Goal: Obtain resource: Download file/media

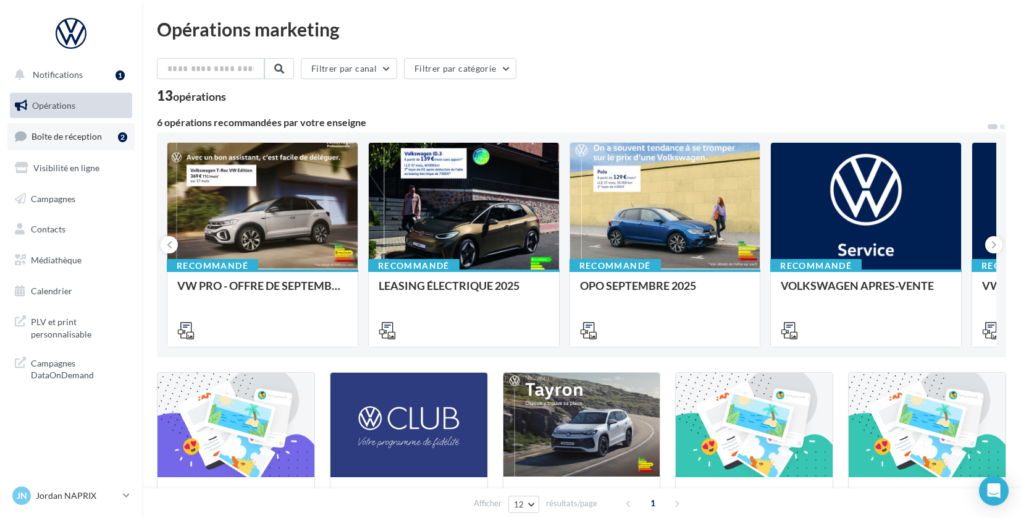
click at [77, 135] on span "Boîte de réception" at bounding box center [66, 136] width 70 height 10
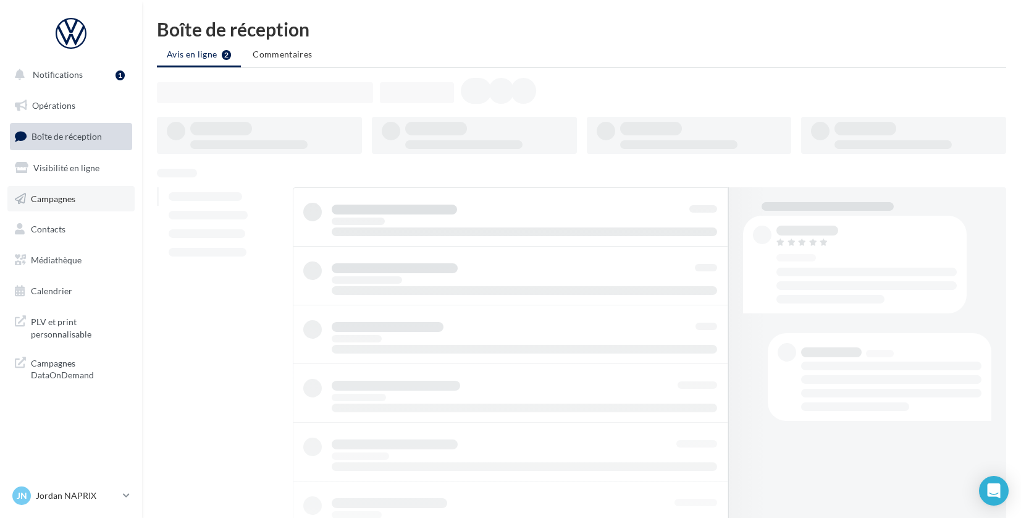
click at [67, 201] on span "Campagnes" at bounding box center [53, 198] width 44 height 10
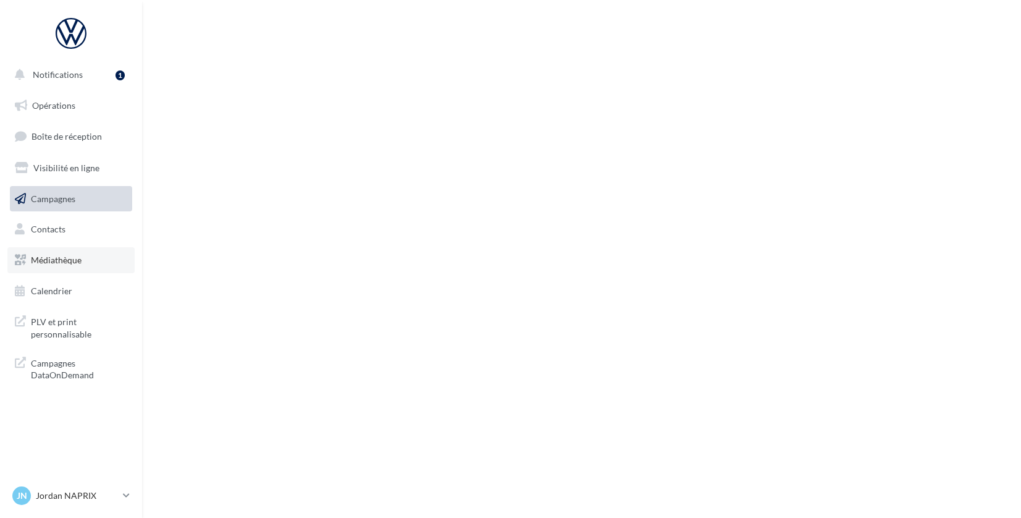
click at [56, 266] on link "Médiathèque" at bounding box center [70, 260] width 127 height 26
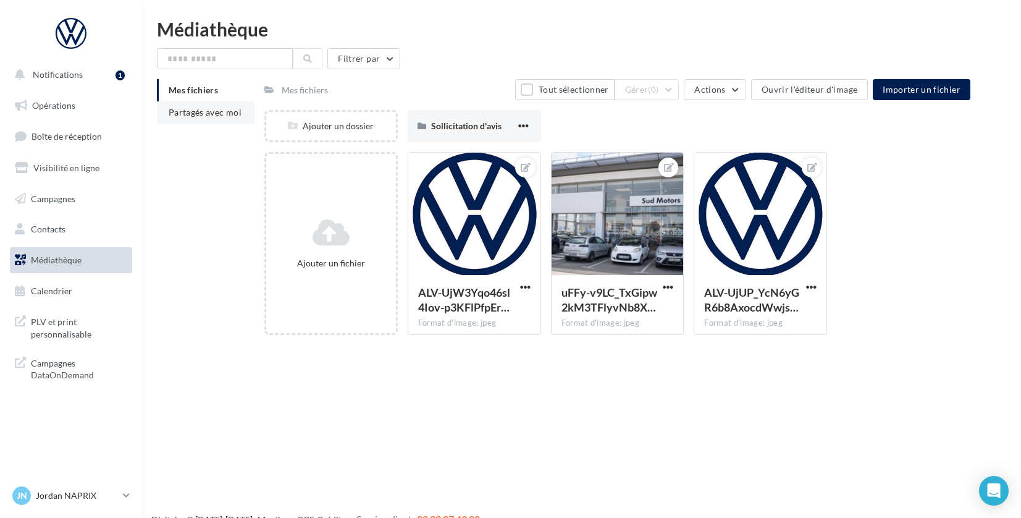
click at [212, 111] on span "Partagés avec moi" at bounding box center [205, 112] width 73 height 10
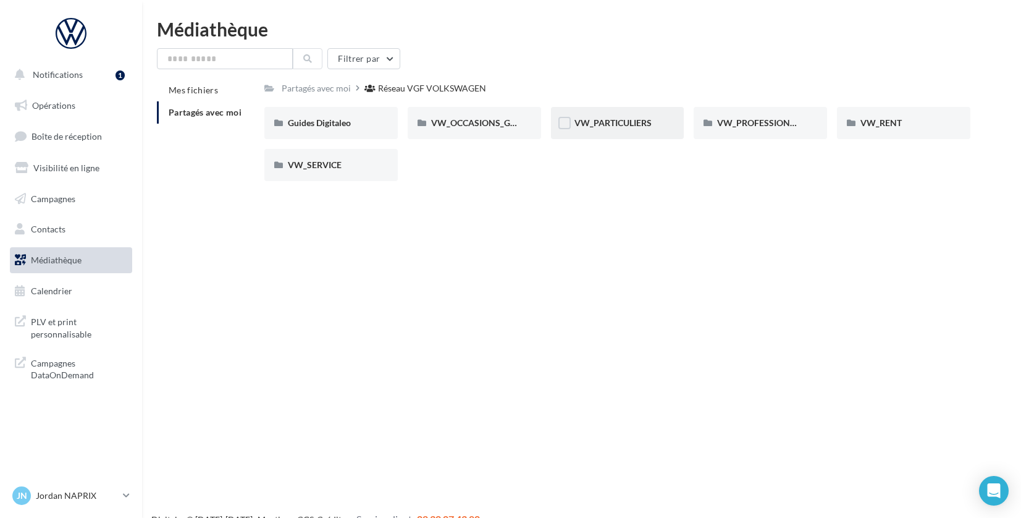
click at [632, 129] on div "VW_PARTICULIERS" at bounding box center [617, 123] width 133 height 32
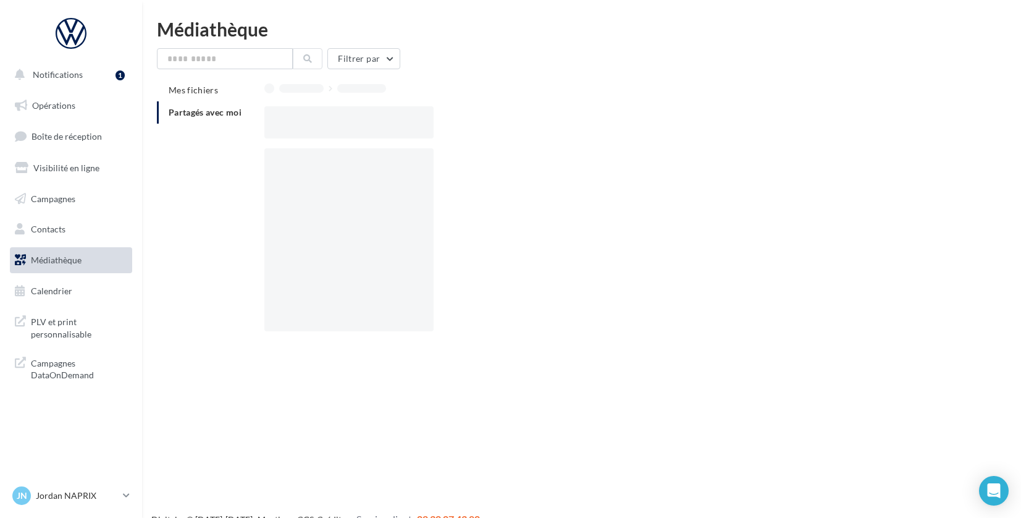
click at [632, 129] on div at bounding box center [622, 122] width 716 height 32
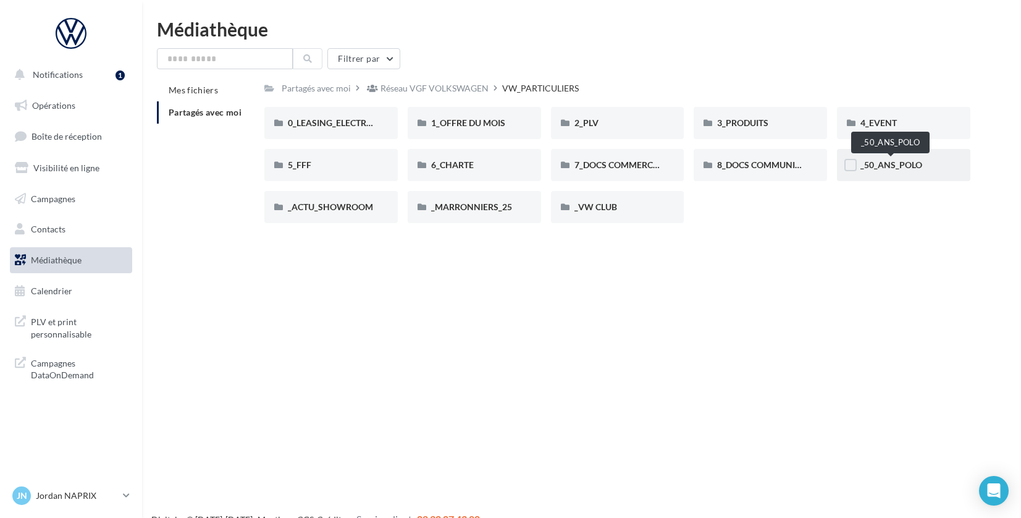
click at [880, 166] on span "_50_ANS_POLO" at bounding box center [891, 164] width 62 height 10
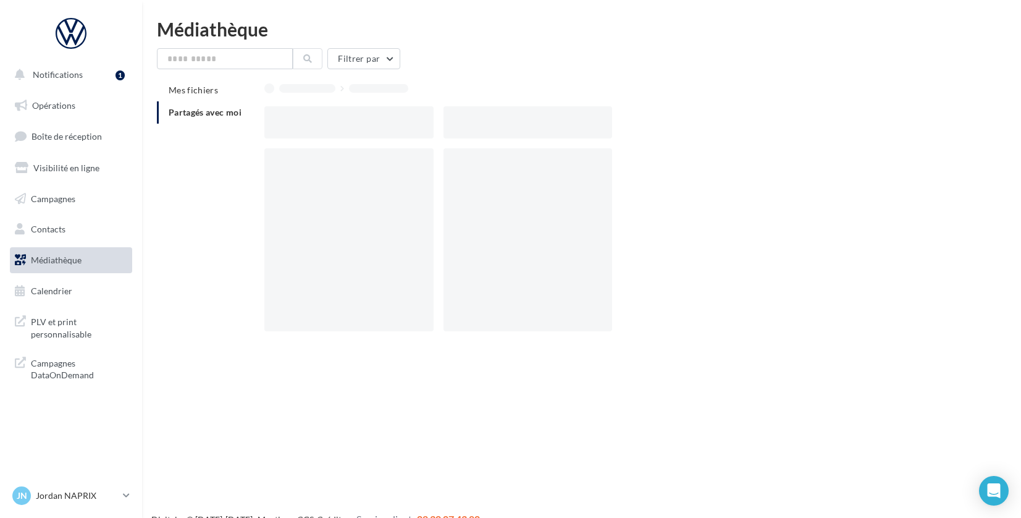
click at [880, 166] on div at bounding box center [622, 244] width 716 height 193
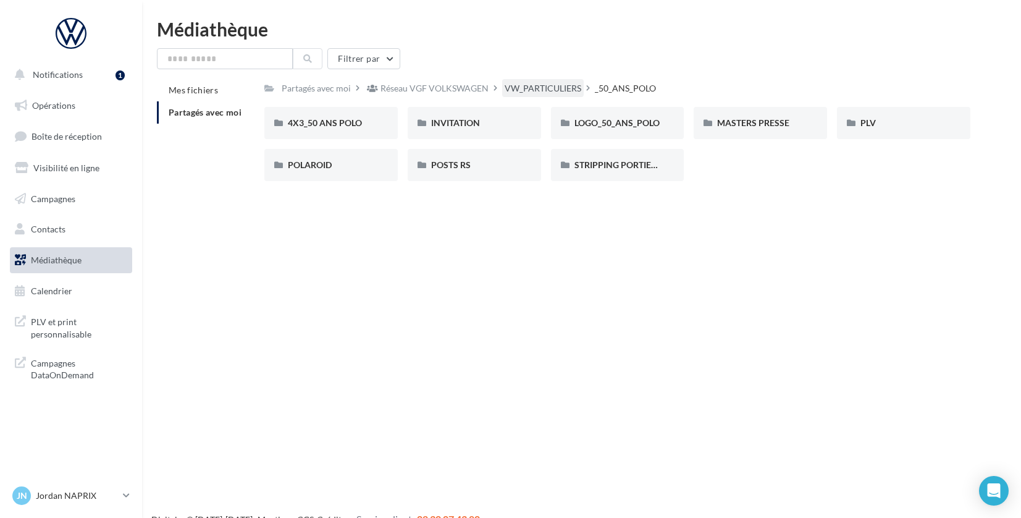
click at [567, 85] on div "VW_PARTICULIERS" at bounding box center [543, 88] width 77 height 12
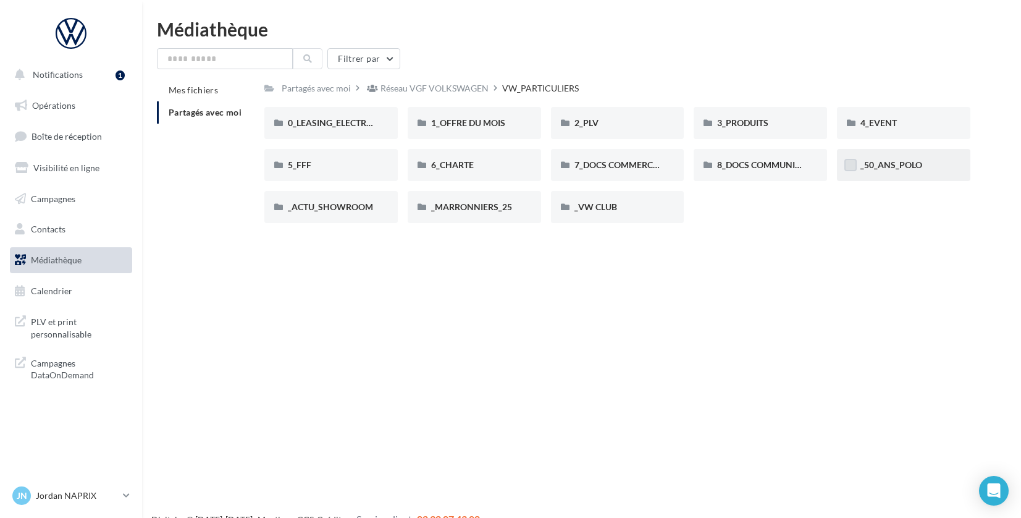
click at [852, 165] on label at bounding box center [850, 165] width 12 height 12
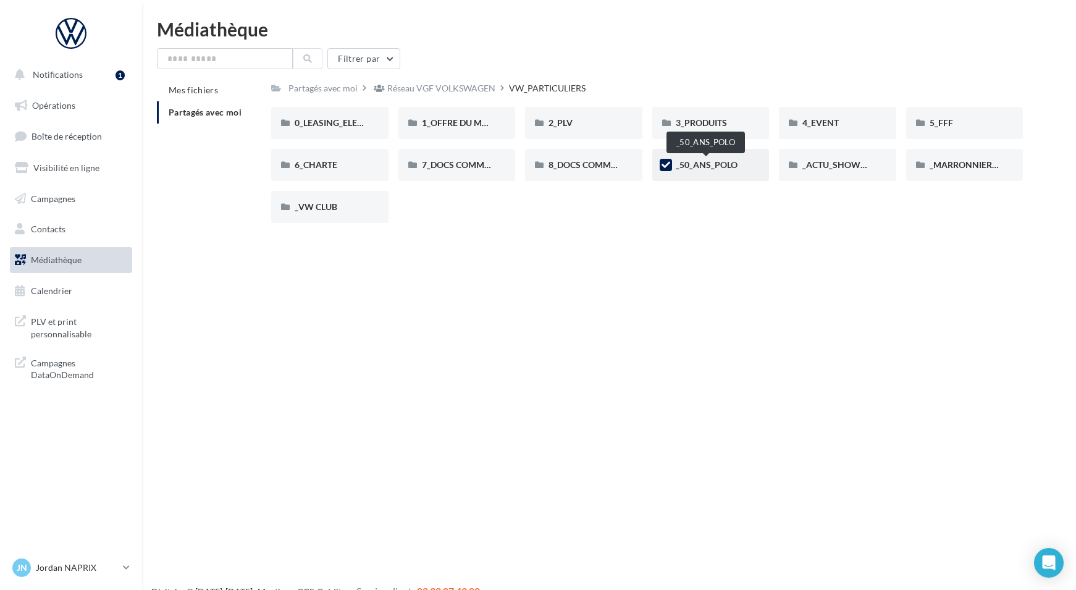
click at [711, 167] on span "_50_ANS_POLO" at bounding box center [707, 164] width 62 height 10
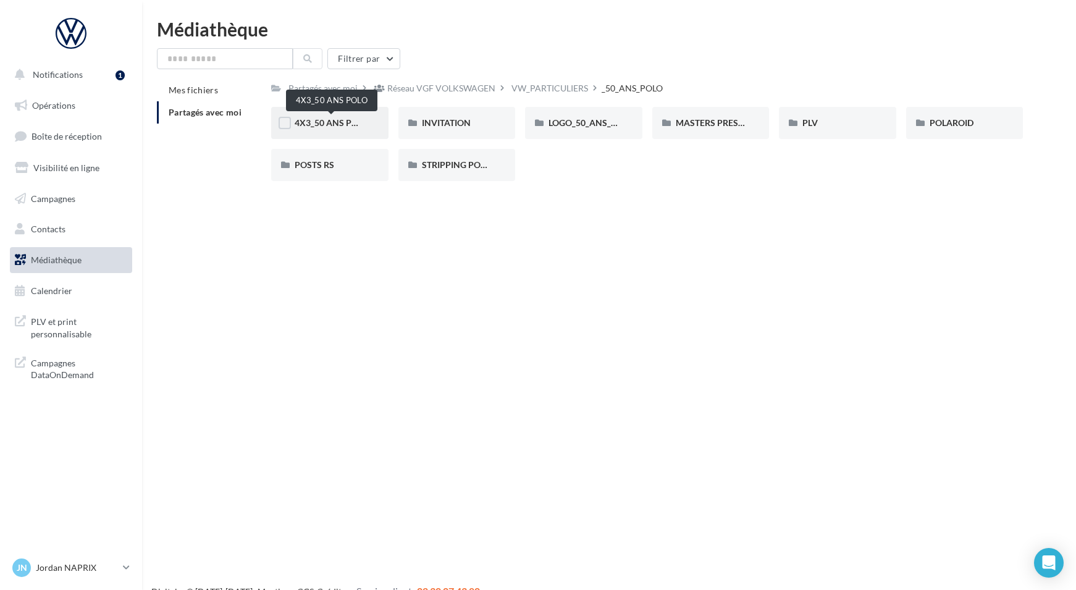
click at [356, 122] on span "4X3_50 ANS POLO" at bounding box center [332, 122] width 74 height 10
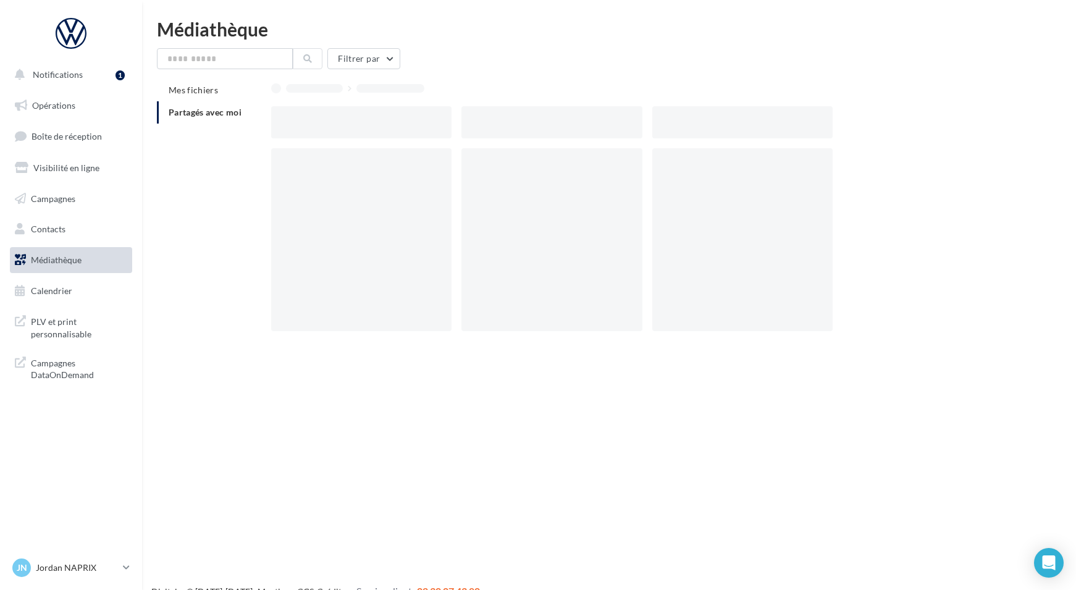
click at [356, 122] on div at bounding box center [361, 122] width 180 height 32
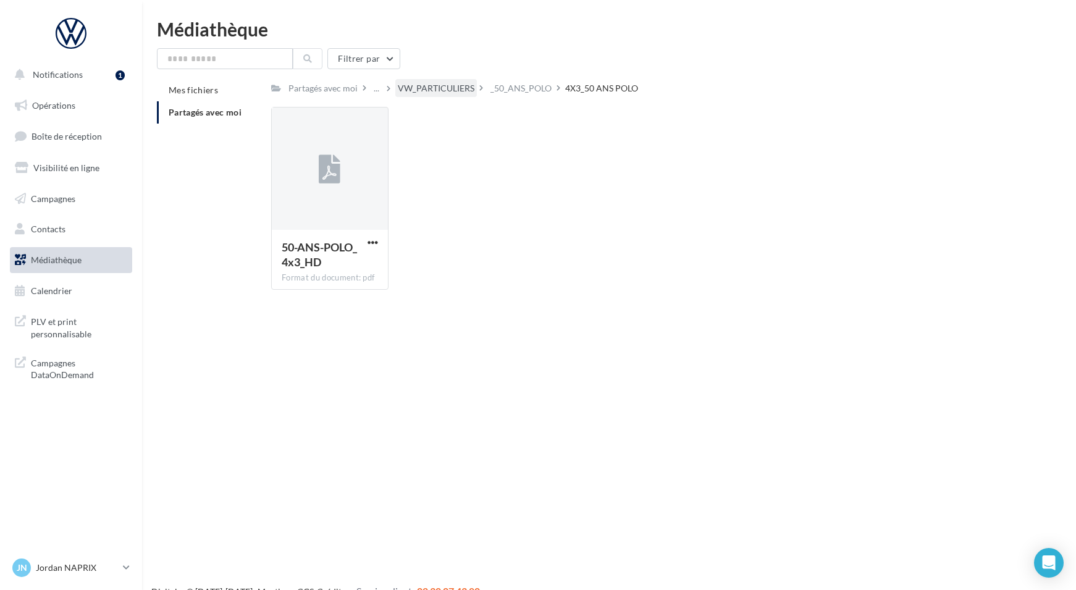
click at [454, 90] on div "VW_PARTICULIERS" at bounding box center [436, 88] width 77 height 12
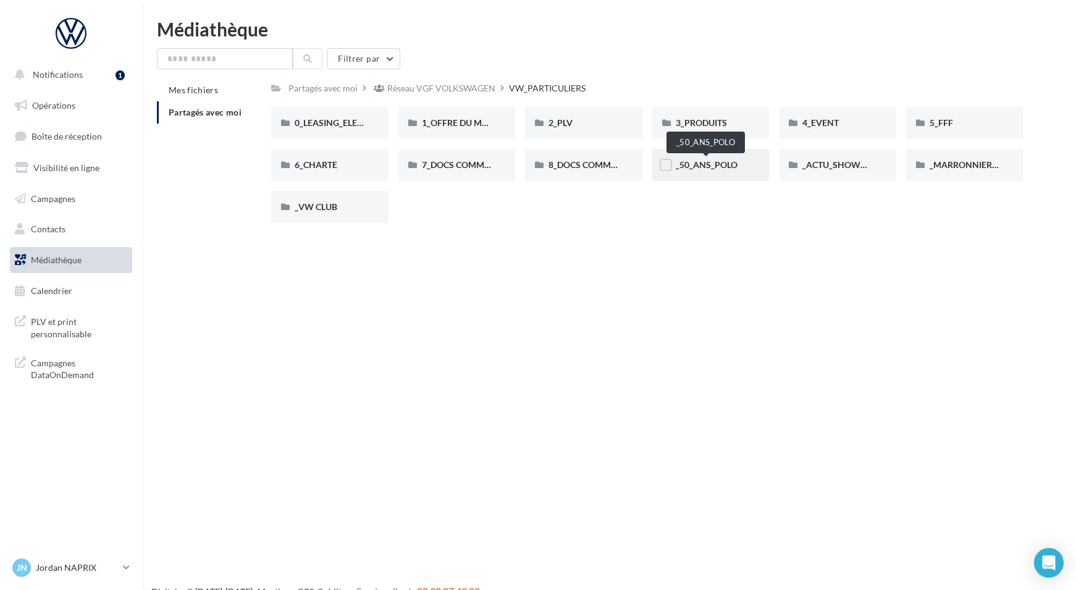
click at [708, 162] on span "_50_ANS_POLO" at bounding box center [707, 164] width 62 height 10
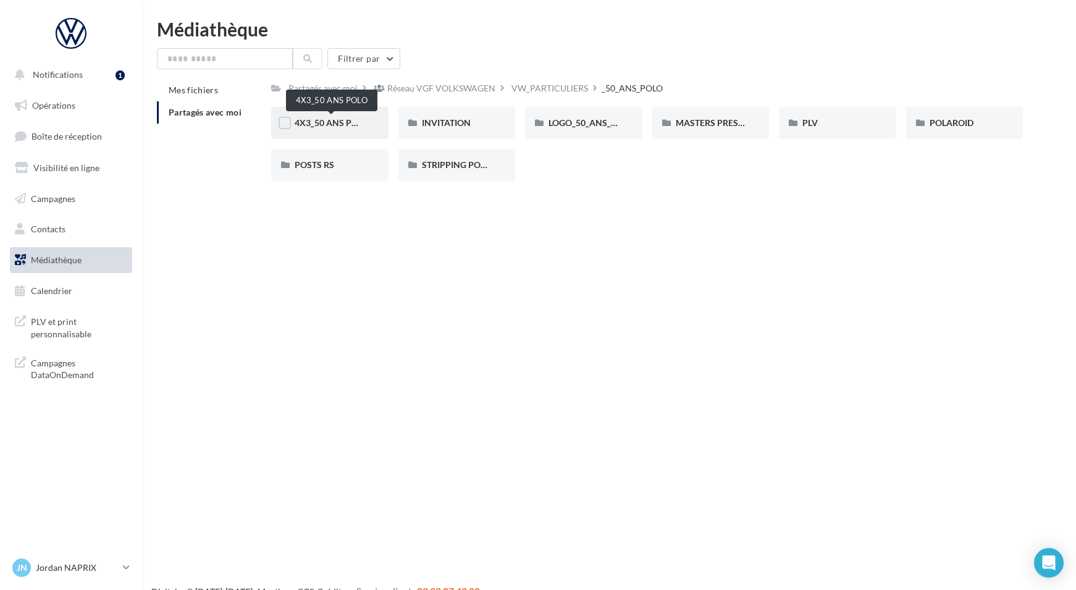
click at [357, 120] on span "4X3_50 ANS POLO" at bounding box center [332, 122] width 74 height 10
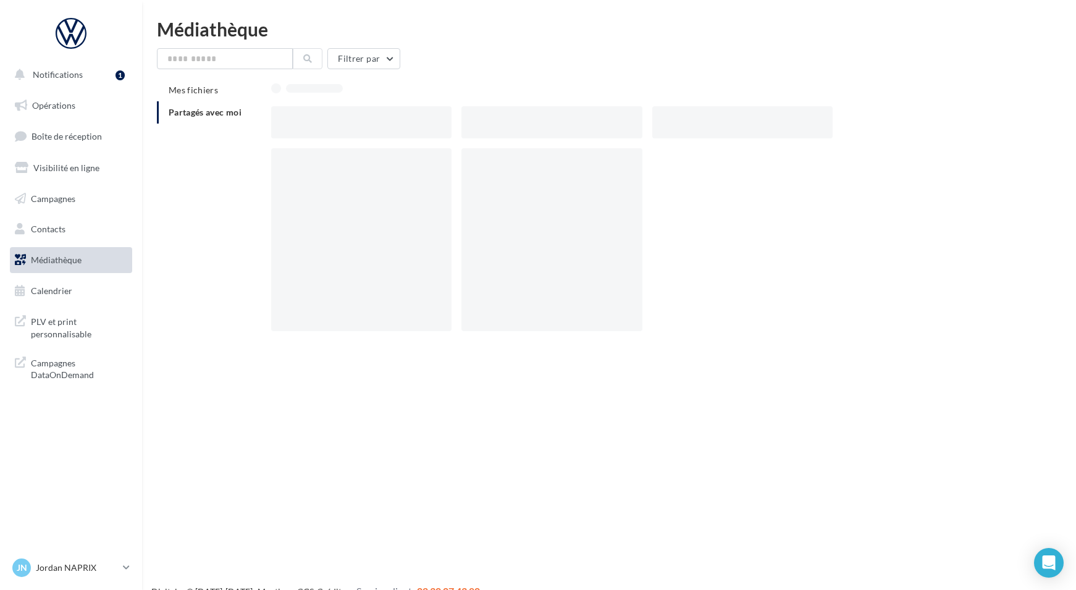
click at [357, 120] on div at bounding box center [361, 122] width 180 height 32
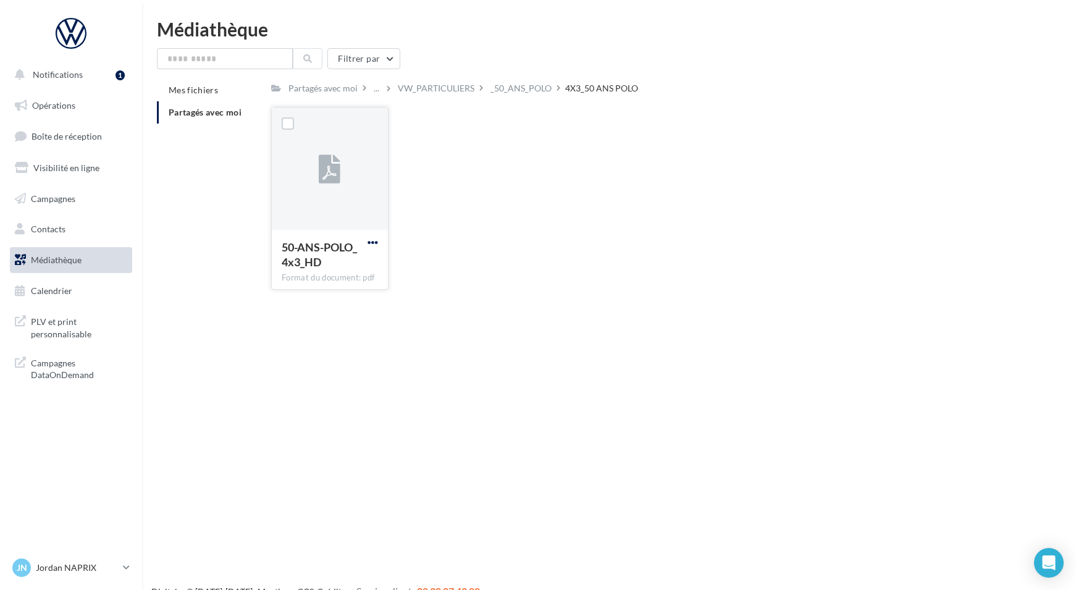
click at [374, 241] on span "button" at bounding box center [372, 242] width 10 height 10
click at [325, 264] on button "Télécharger" at bounding box center [319, 267] width 124 height 32
click at [526, 93] on div "_50_ANS_POLO" at bounding box center [520, 88] width 61 height 12
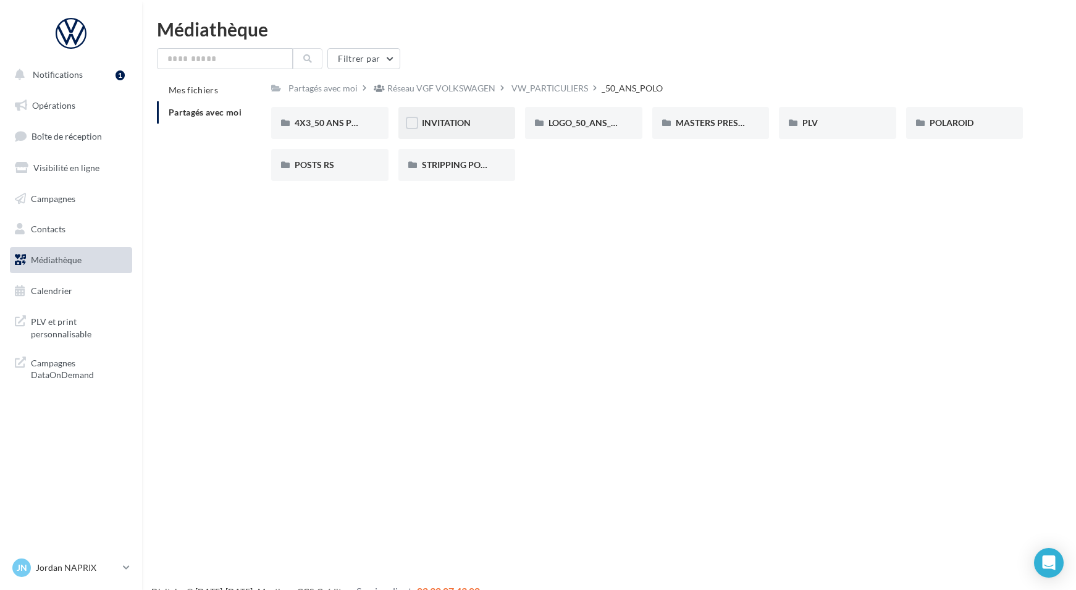
click at [475, 124] on div "INVITATION" at bounding box center [457, 123] width 70 height 12
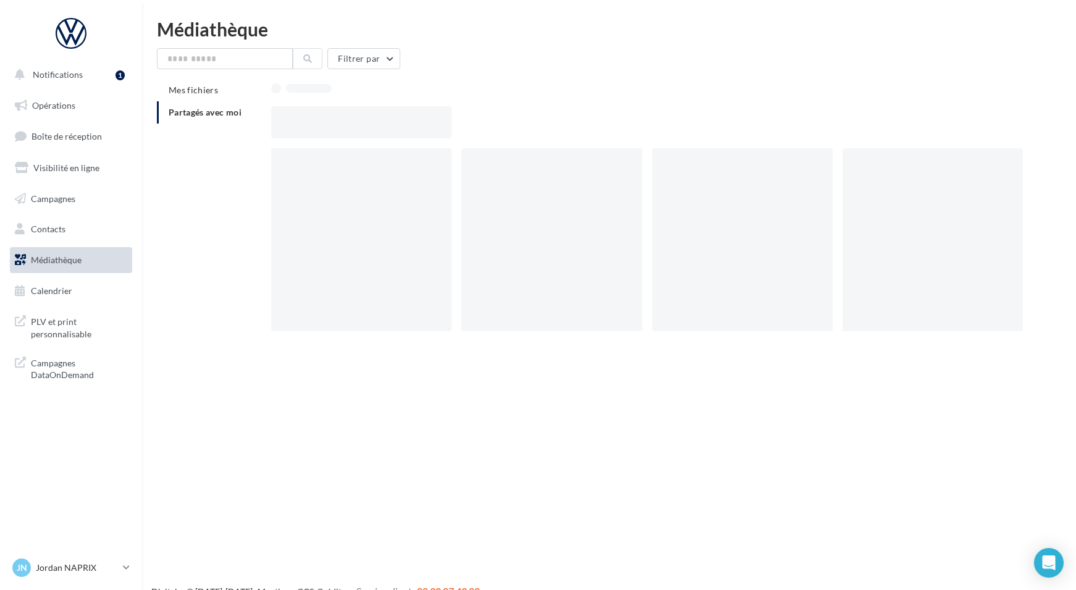
click at [475, 124] on div at bounding box center [651, 122] width 761 height 32
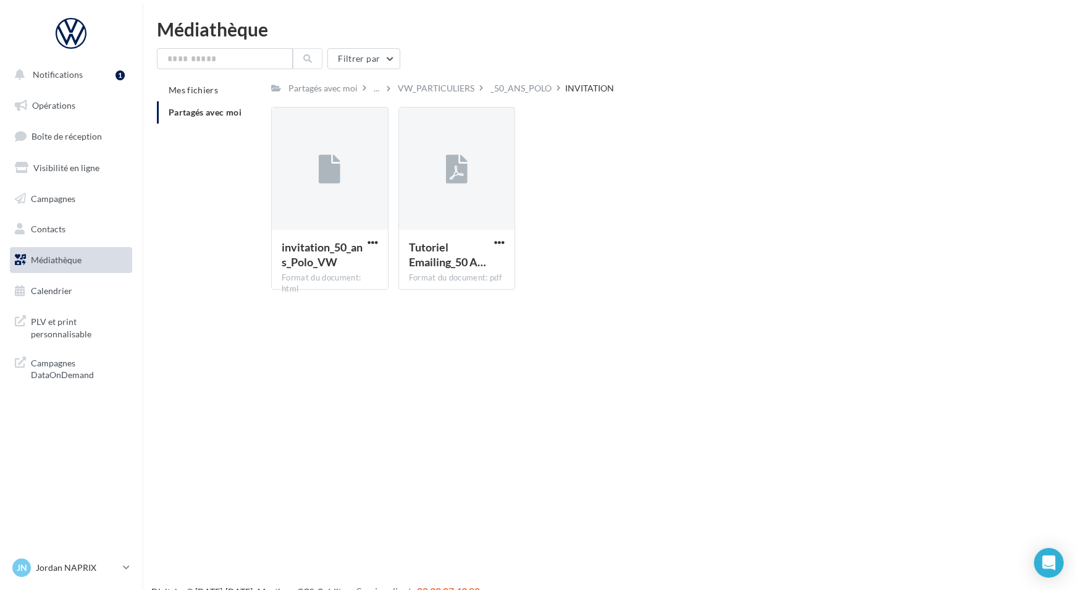
click at [395, 328] on div "Notifications 1 Opérations Boîte de réception Visibilité en ligne Campagnes Con…" at bounding box center [538, 315] width 1076 height 590
click at [374, 241] on span "button" at bounding box center [372, 242] width 10 height 10
click at [337, 267] on button "Télécharger" at bounding box center [319, 267] width 124 height 32
click at [501, 244] on span "button" at bounding box center [499, 242] width 10 height 10
click at [466, 264] on button "Télécharger" at bounding box center [446, 267] width 124 height 32
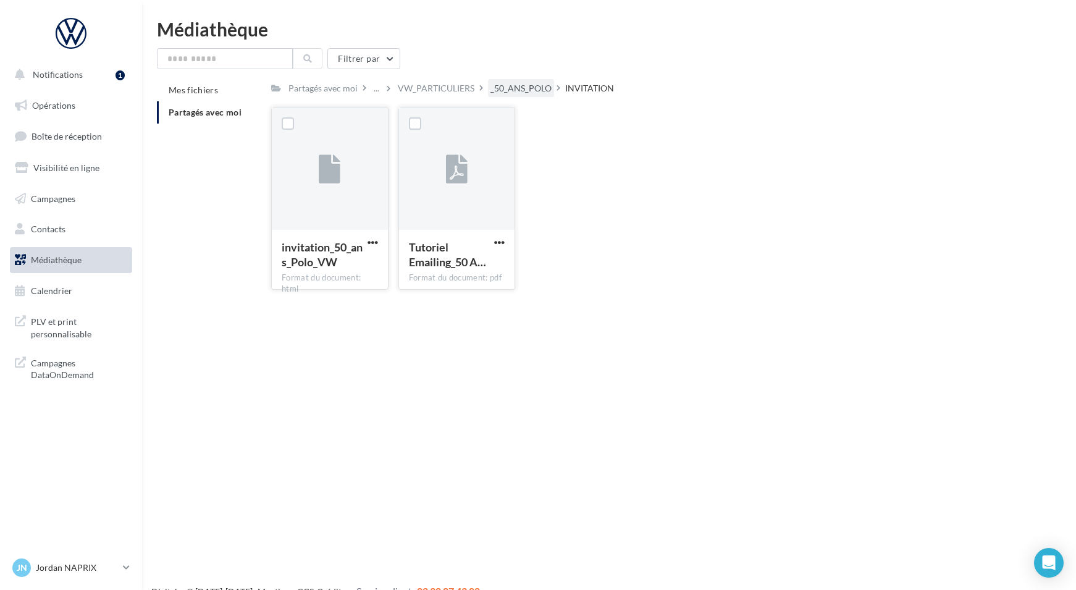
click at [516, 88] on div "_50_ANS_POLO" at bounding box center [520, 88] width 61 height 12
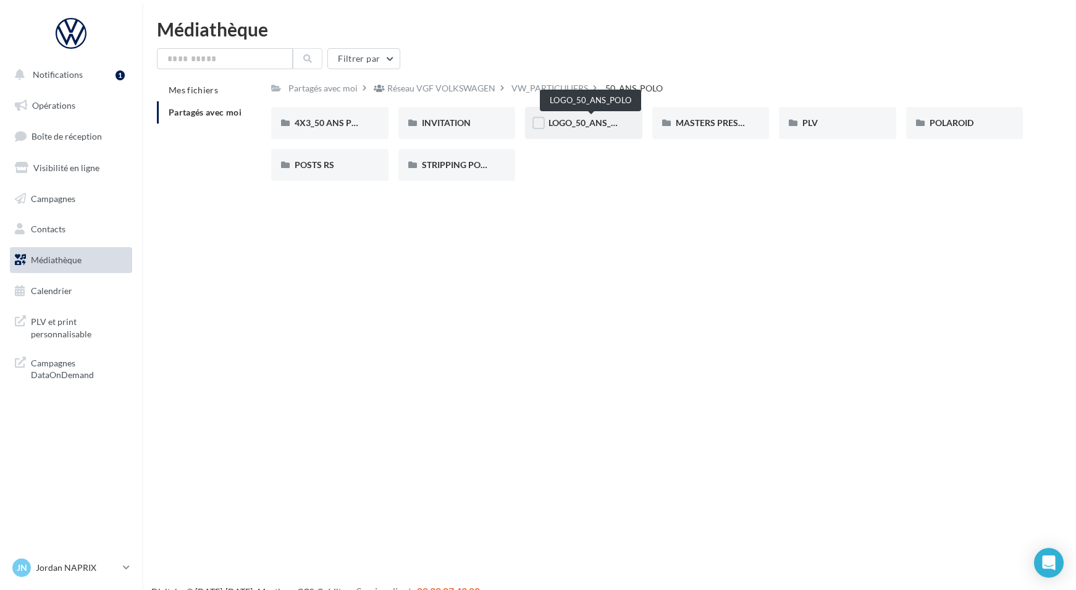
click at [580, 122] on span "LOGO_50_ANS_POLO" at bounding box center [590, 122] width 85 height 10
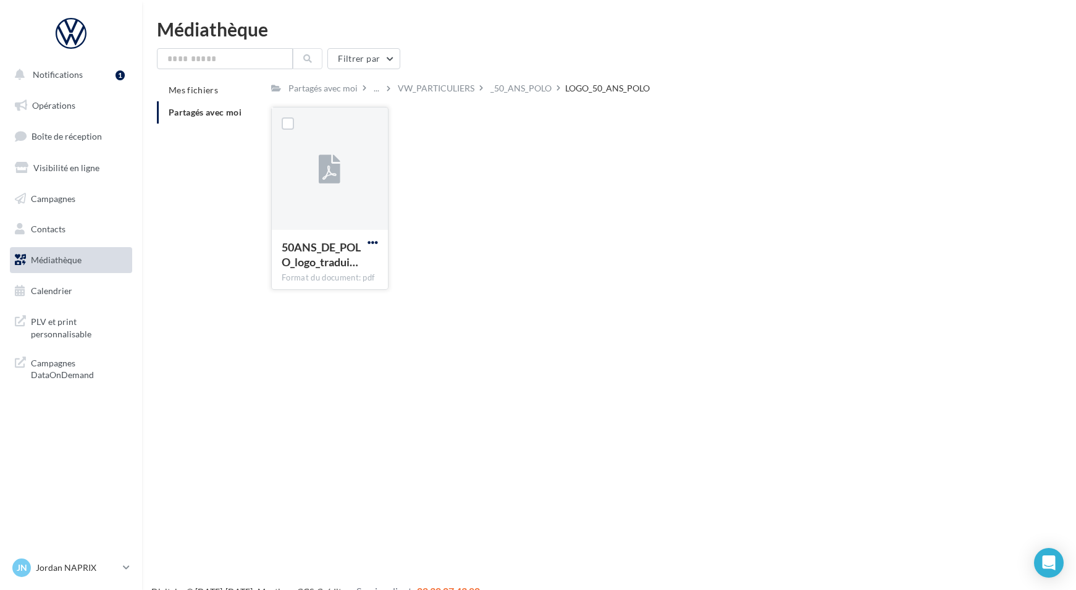
click at [373, 240] on span "button" at bounding box center [372, 242] width 10 height 10
click at [322, 267] on button "Télécharger" at bounding box center [319, 267] width 124 height 32
click at [512, 93] on div "_50_ANS_POLO" at bounding box center [520, 88] width 61 height 12
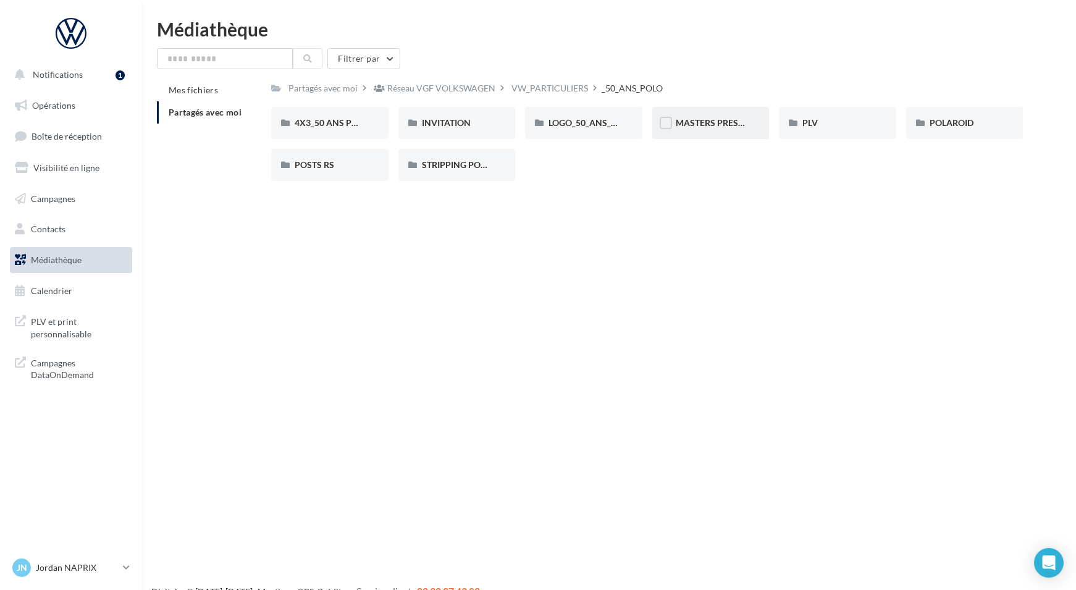
click at [713, 129] on div "MASTERS PRESSE" at bounding box center [711, 123] width 70 height 12
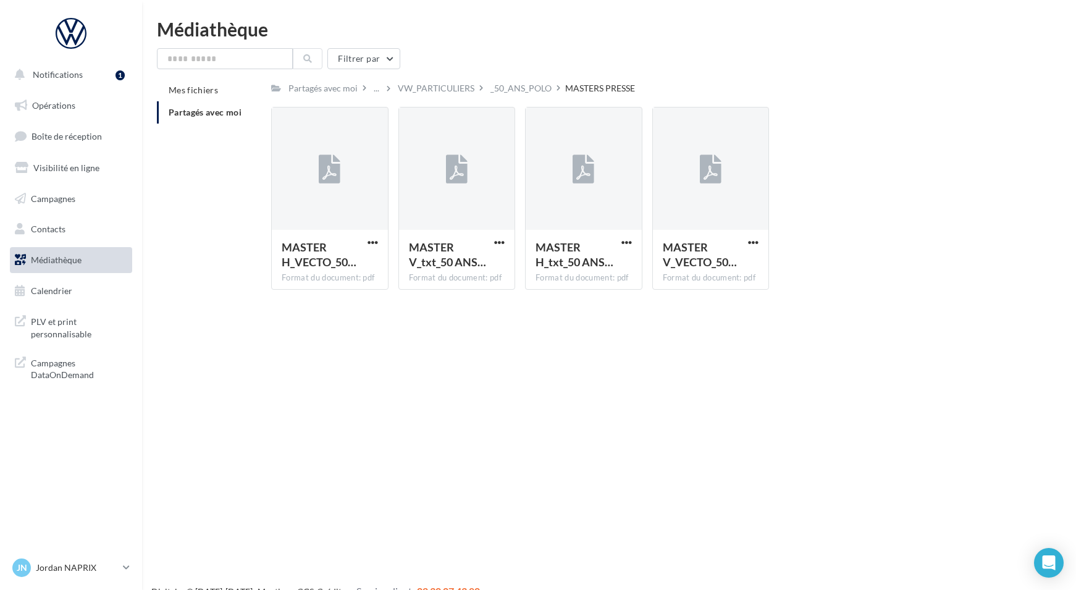
click at [425, 351] on div "Notifications 1 Opérations Boîte de réception Visibilité en ligne Campagnes Con…" at bounding box center [538, 315] width 1076 height 590
click at [374, 243] on span "button" at bounding box center [372, 242] width 10 height 10
click at [338, 267] on button "Télécharger" at bounding box center [319, 267] width 124 height 32
click at [500, 243] on span "button" at bounding box center [499, 242] width 10 height 10
click at [472, 263] on button "Télécharger" at bounding box center [446, 267] width 124 height 32
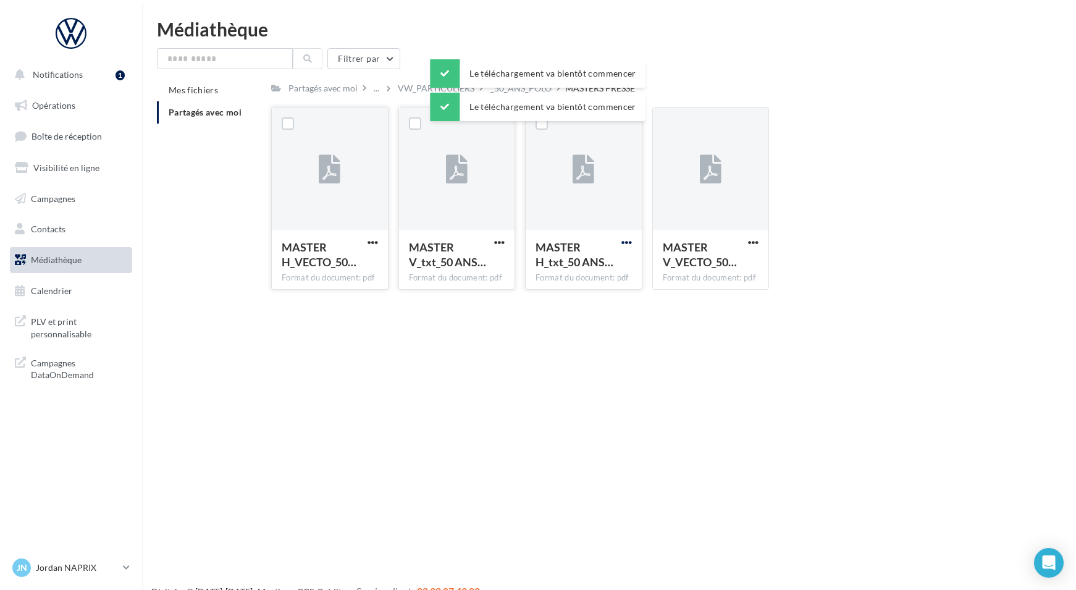
click at [628, 240] on span "button" at bounding box center [626, 242] width 10 height 10
click at [584, 271] on button "Télécharger" at bounding box center [573, 267] width 124 height 32
click at [753, 240] on span "button" at bounding box center [753, 242] width 10 height 10
click at [699, 259] on button "Télécharger" at bounding box center [699, 267] width 124 height 32
click at [464, 324] on div "Notifications 1 Opérations Boîte de réception Visibilité en ligne Campagnes Con…" at bounding box center [538, 315] width 1076 height 590
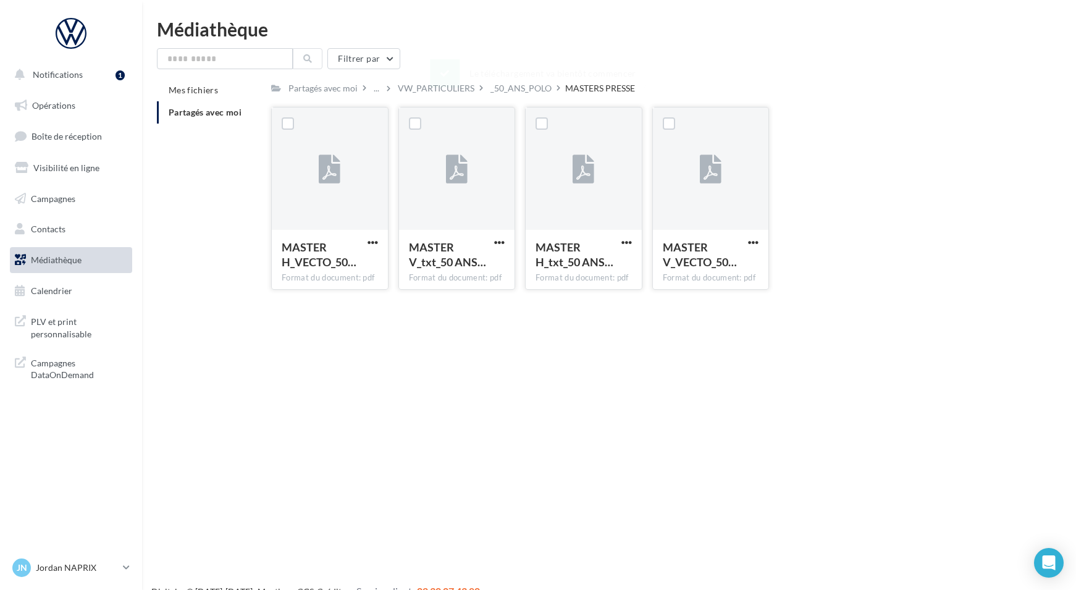
click at [514, 90] on div "Le téléchargement va bientôt commencer" at bounding box center [538, 75] width 216 height 33
click at [521, 88] on div "_50_ANS_POLO" at bounding box center [520, 88] width 61 height 12
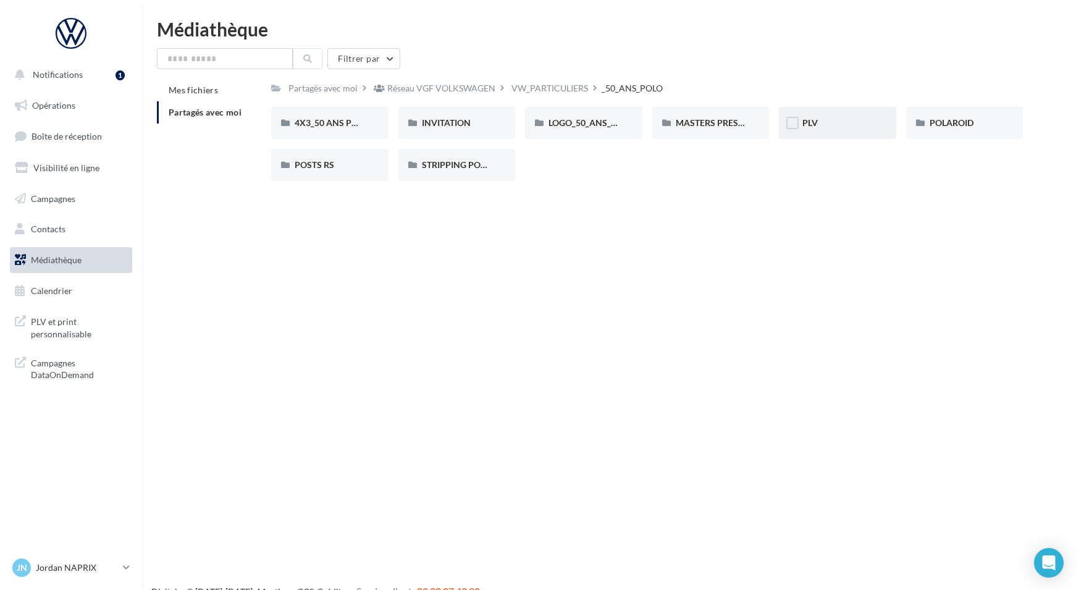
click at [830, 120] on div "PLV" at bounding box center [837, 123] width 70 height 12
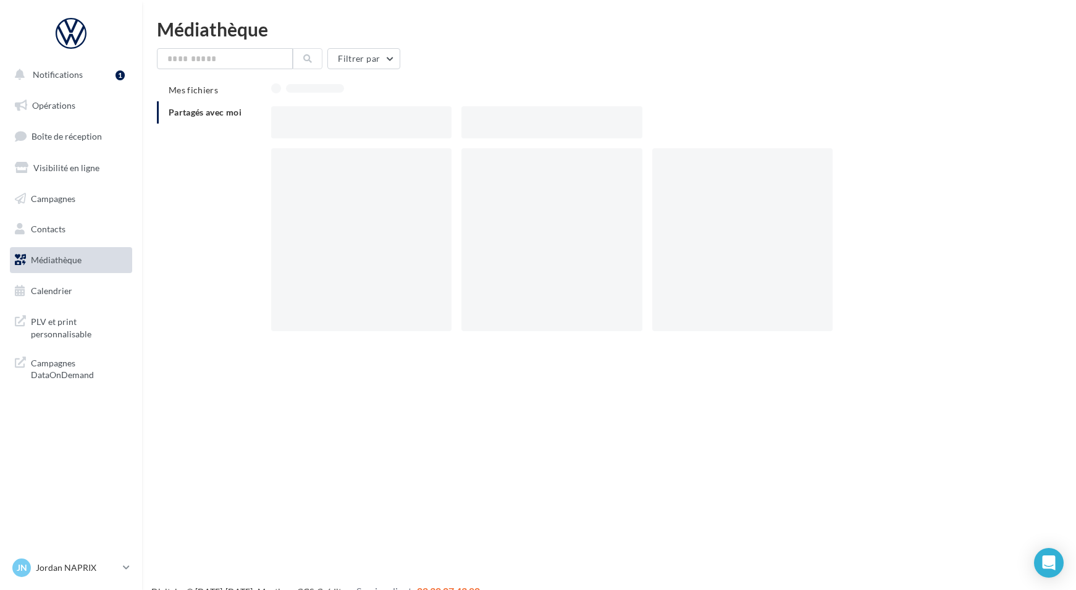
click at [830, 120] on div at bounding box center [651, 122] width 761 height 32
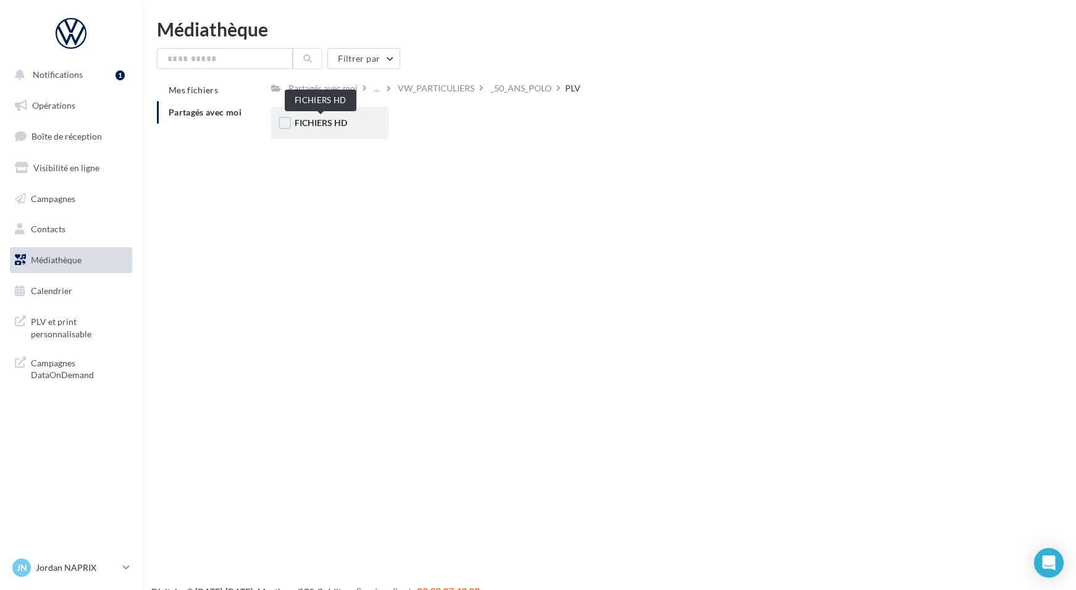
click at [339, 123] on span "FICHIERS HD" at bounding box center [321, 122] width 52 height 10
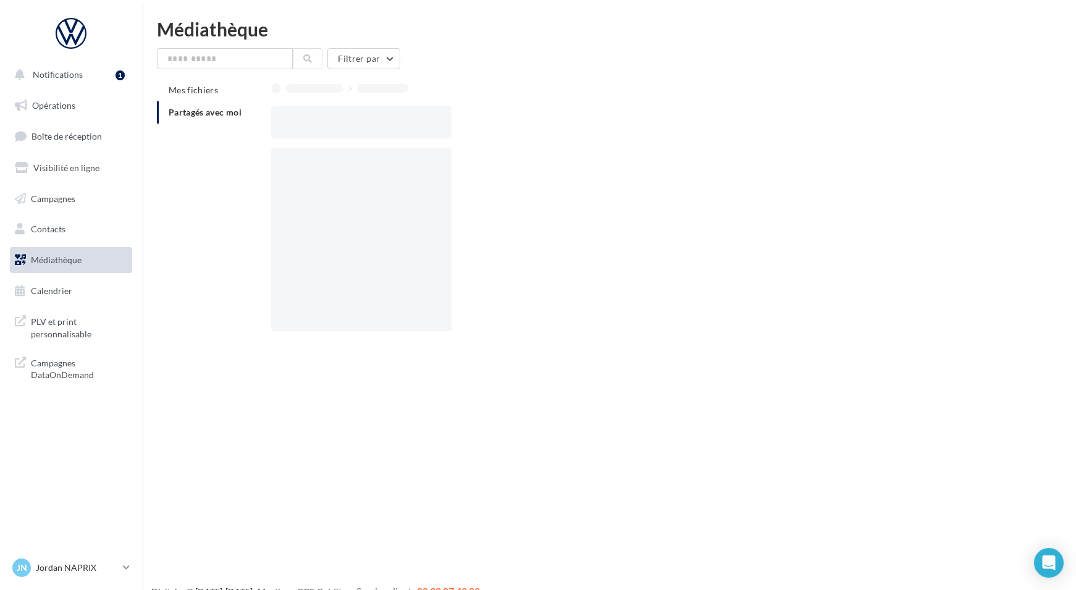
click at [339, 123] on div at bounding box center [361, 122] width 180 height 32
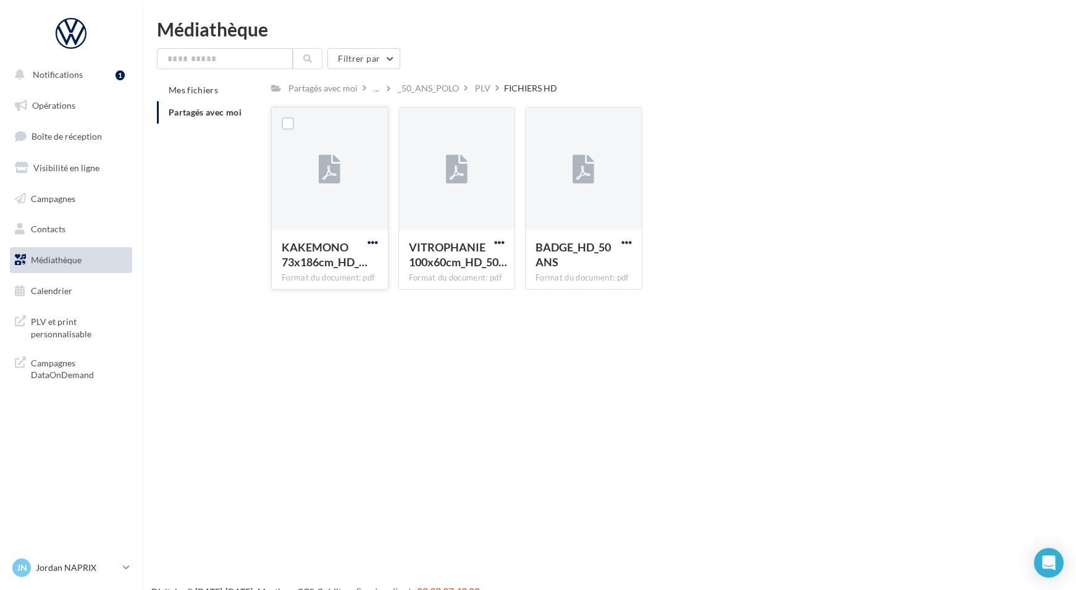
click at [374, 245] on span "button" at bounding box center [372, 242] width 10 height 10
click at [364, 363] on div "Notifications 1 Opérations Boîte de réception Visibilité en ligne Campagnes Con…" at bounding box center [538, 315] width 1076 height 590
click at [375, 241] on span "button" at bounding box center [372, 242] width 10 height 10
click at [324, 268] on button "Télécharger" at bounding box center [319, 267] width 124 height 32
click at [501, 238] on span "button" at bounding box center [499, 242] width 10 height 10
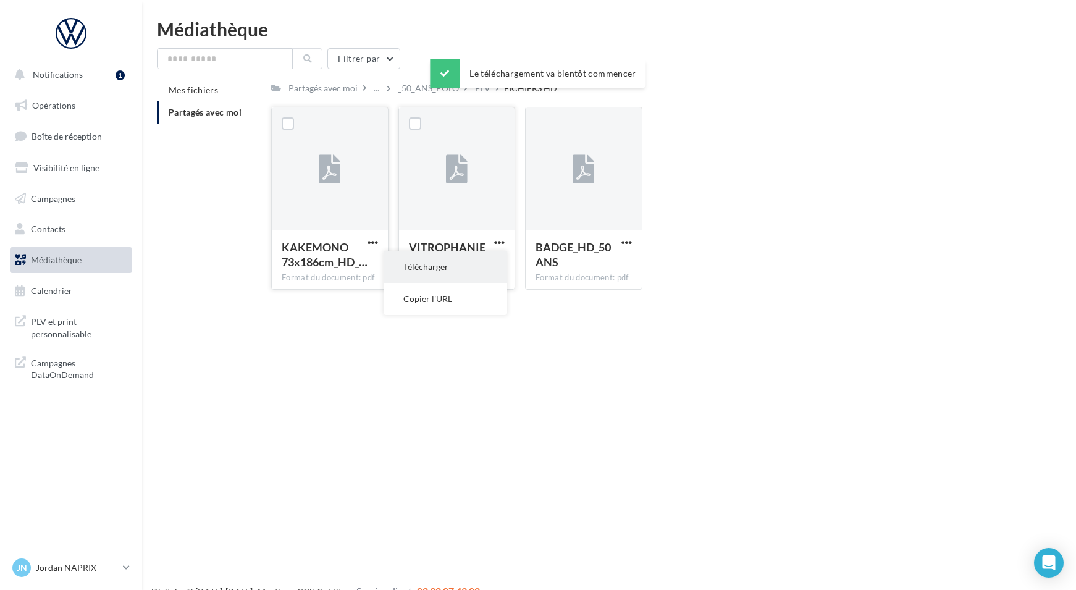
click at [456, 264] on button "Télécharger" at bounding box center [446, 267] width 124 height 32
click at [630, 239] on span "button" at bounding box center [626, 242] width 10 height 10
click at [579, 267] on button "Télécharger" at bounding box center [573, 267] width 124 height 32
click at [425, 86] on div "_50_ANS_POLO" at bounding box center [428, 88] width 61 height 12
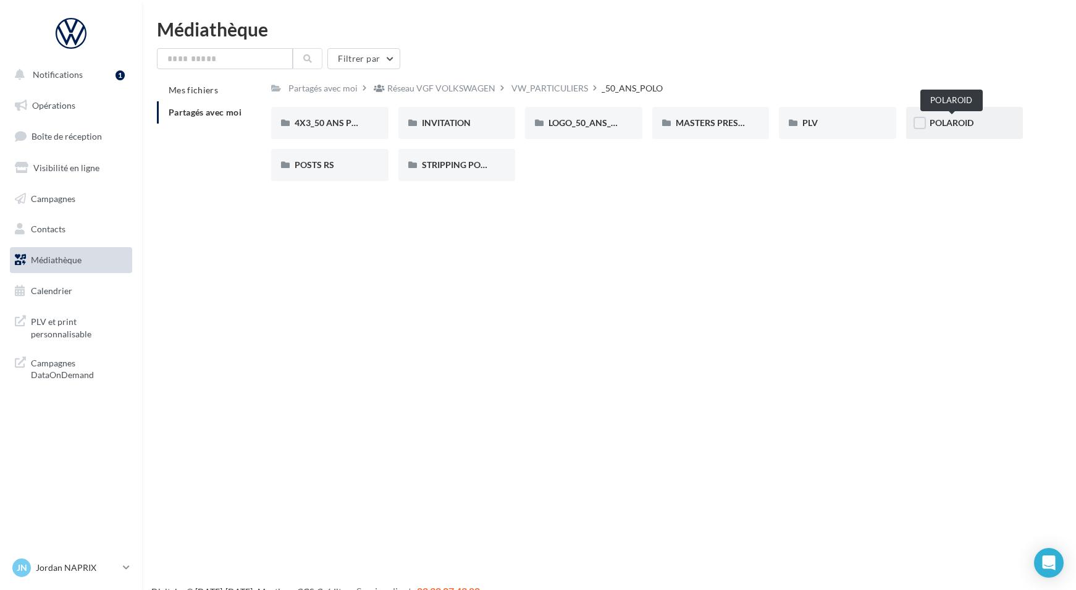
click at [955, 122] on span "POLAROID" at bounding box center [951, 122] width 44 height 10
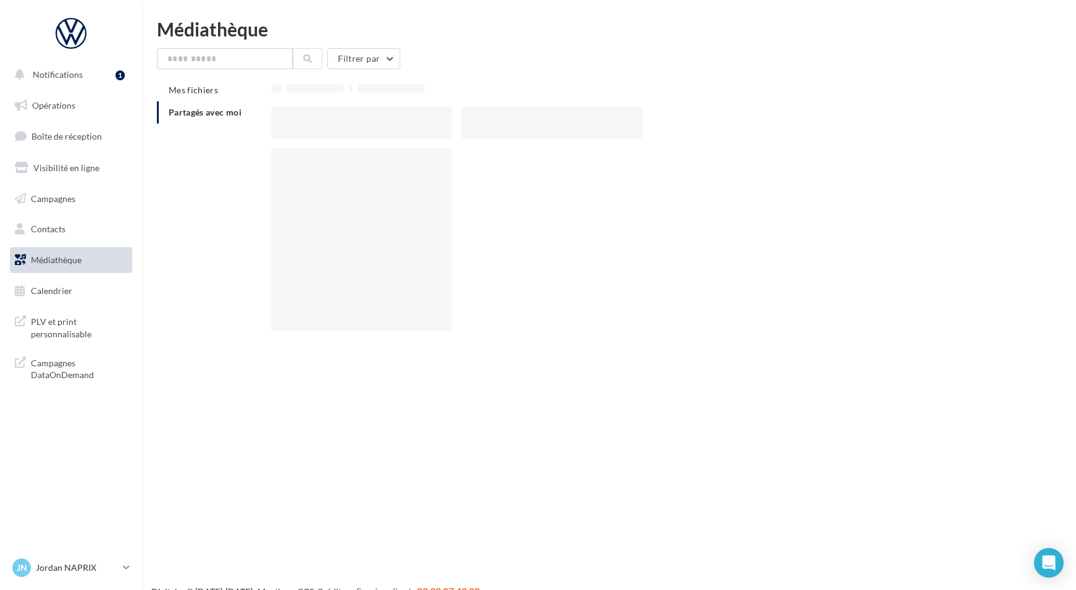
click at [955, 122] on div at bounding box center [651, 122] width 761 height 32
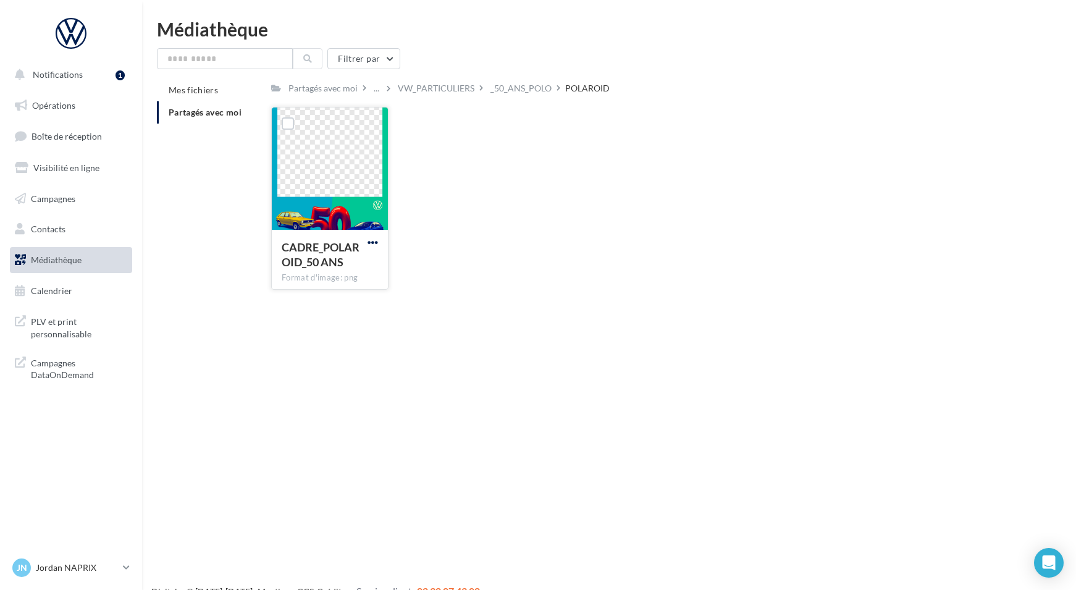
click at [374, 242] on span "button" at bounding box center [372, 242] width 10 height 10
click at [338, 369] on div "Notifications 1 Opérations Boîte de réception Visibilité en ligne Campagnes Con…" at bounding box center [538, 315] width 1076 height 590
click at [372, 242] on span "button" at bounding box center [372, 242] width 10 height 10
click at [306, 266] on button "Télécharger" at bounding box center [319, 267] width 124 height 32
click at [518, 91] on div "Le téléchargement va bientôt commencer" at bounding box center [538, 75] width 216 height 33
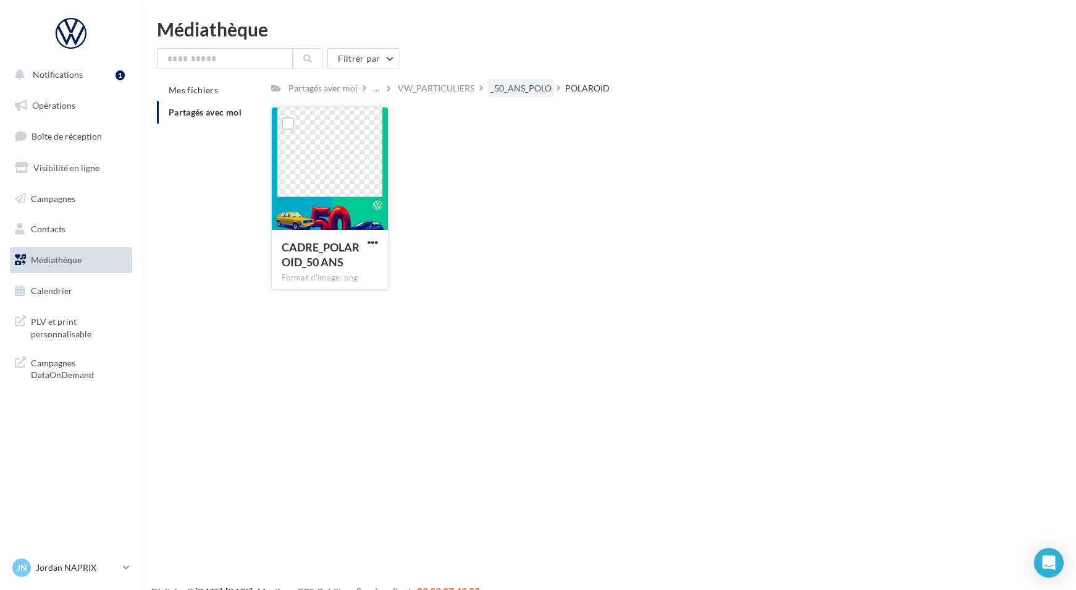
click at [515, 92] on div "_50_ANS_POLO" at bounding box center [520, 88] width 61 height 12
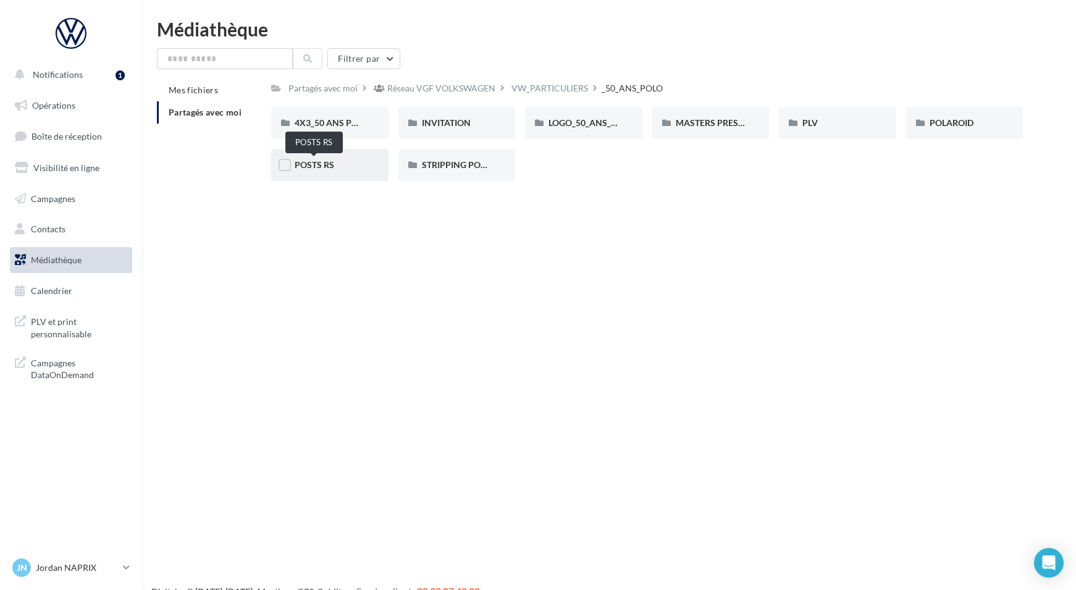
click at [331, 166] on span "POSTS RS" at bounding box center [315, 164] width 40 height 10
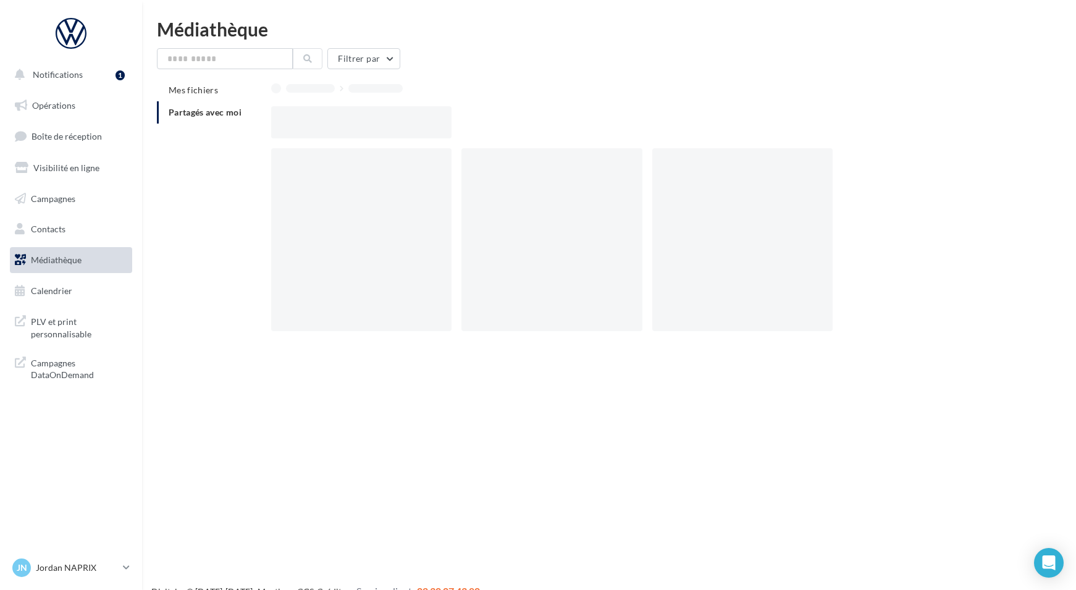
click at [331, 166] on div at bounding box center [361, 239] width 180 height 183
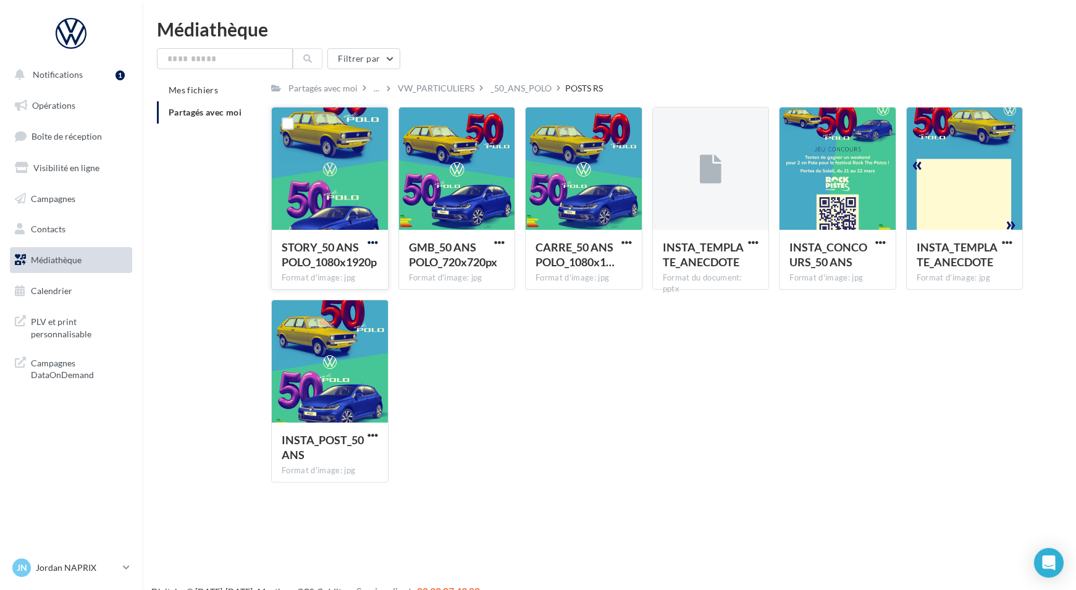
click at [375, 241] on span "button" at bounding box center [372, 242] width 10 height 10
click at [347, 267] on button "Télécharger" at bounding box center [319, 267] width 124 height 32
click at [501, 241] on span "button" at bounding box center [499, 242] width 10 height 10
click at [474, 263] on button "Télécharger" at bounding box center [446, 267] width 124 height 32
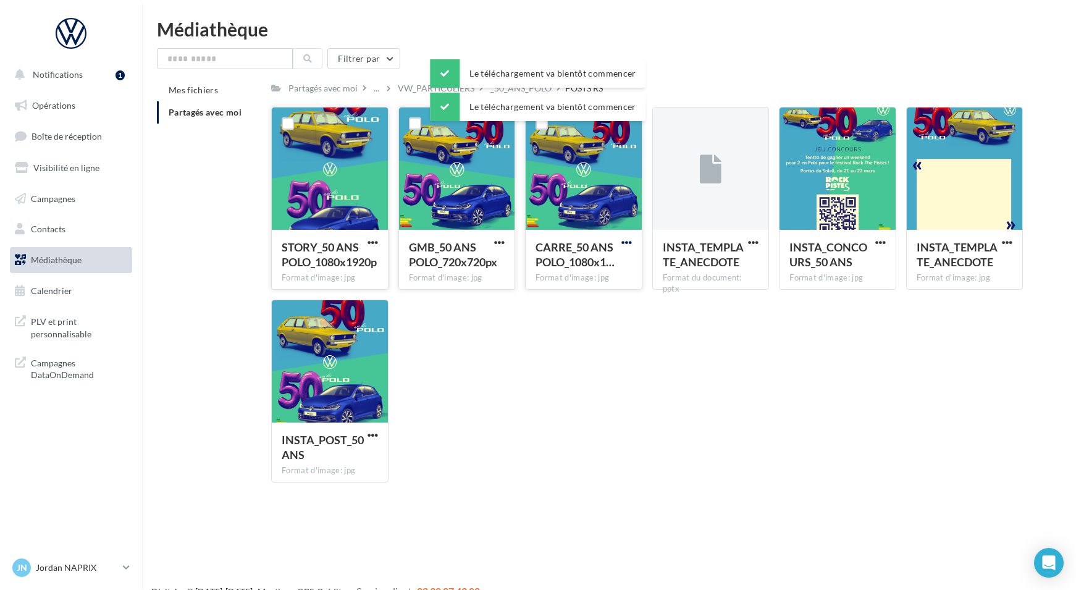
click at [625, 240] on span "button" at bounding box center [626, 242] width 10 height 10
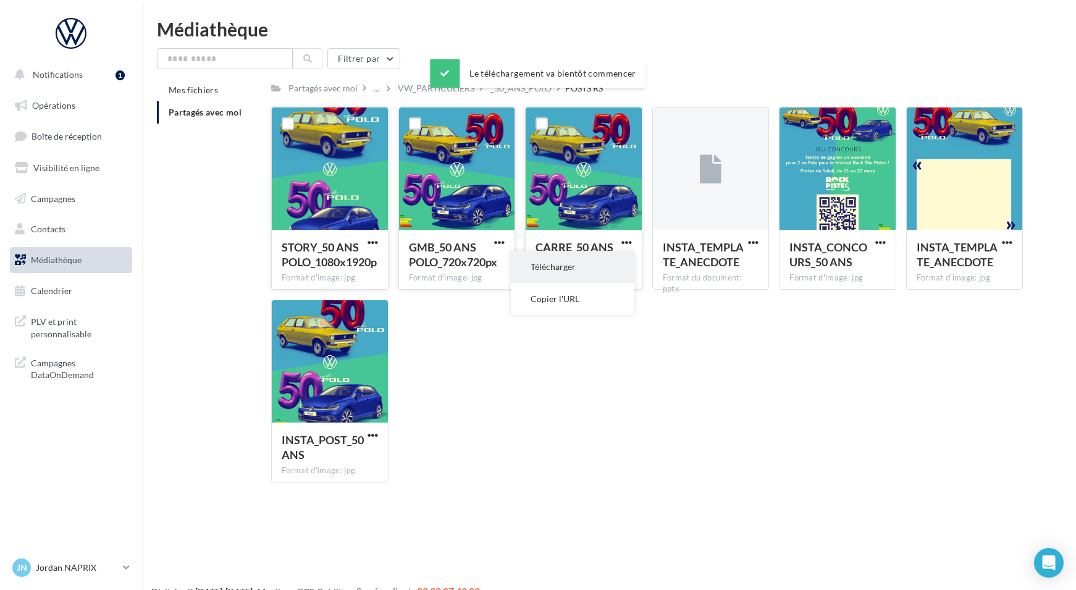
click at [594, 268] on button "Télécharger" at bounding box center [573, 267] width 124 height 32
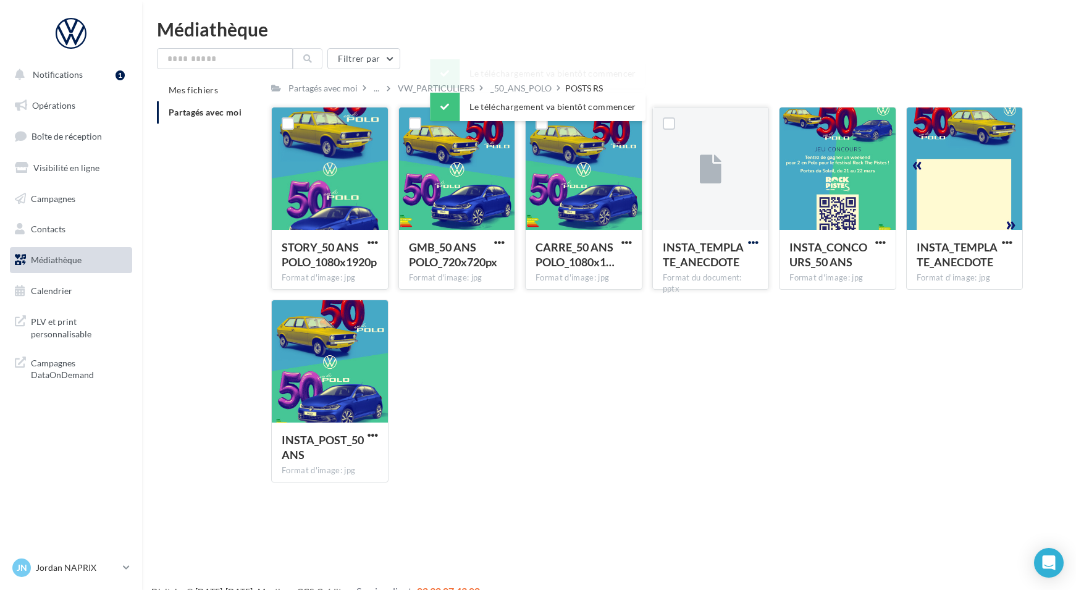
click at [751, 243] on span "button" at bounding box center [753, 242] width 10 height 10
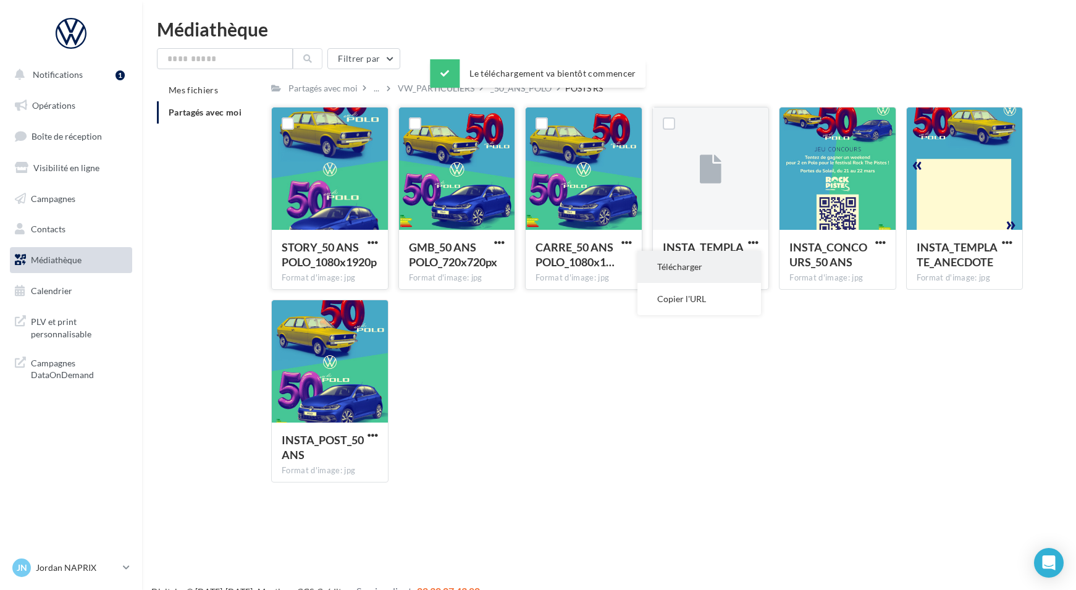
click at [690, 268] on button "Télécharger" at bounding box center [699, 267] width 124 height 32
click at [879, 242] on span "button" at bounding box center [880, 242] width 10 height 10
click at [824, 268] on button "Télécharger" at bounding box center [827, 267] width 124 height 32
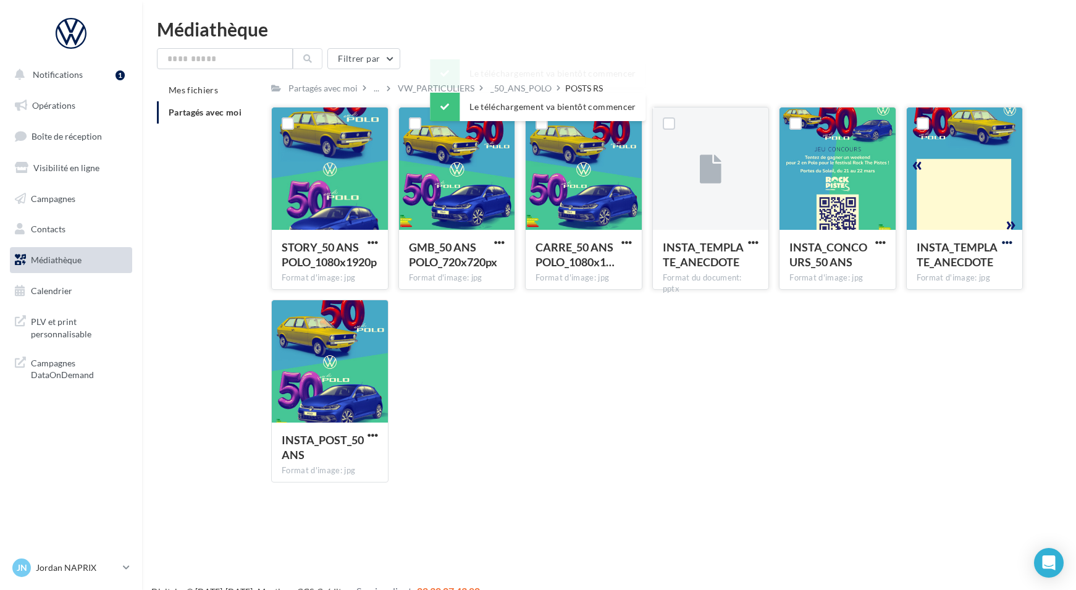
click at [1010, 239] on span "button" at bounding box center [1007, 242] width 10 height 10
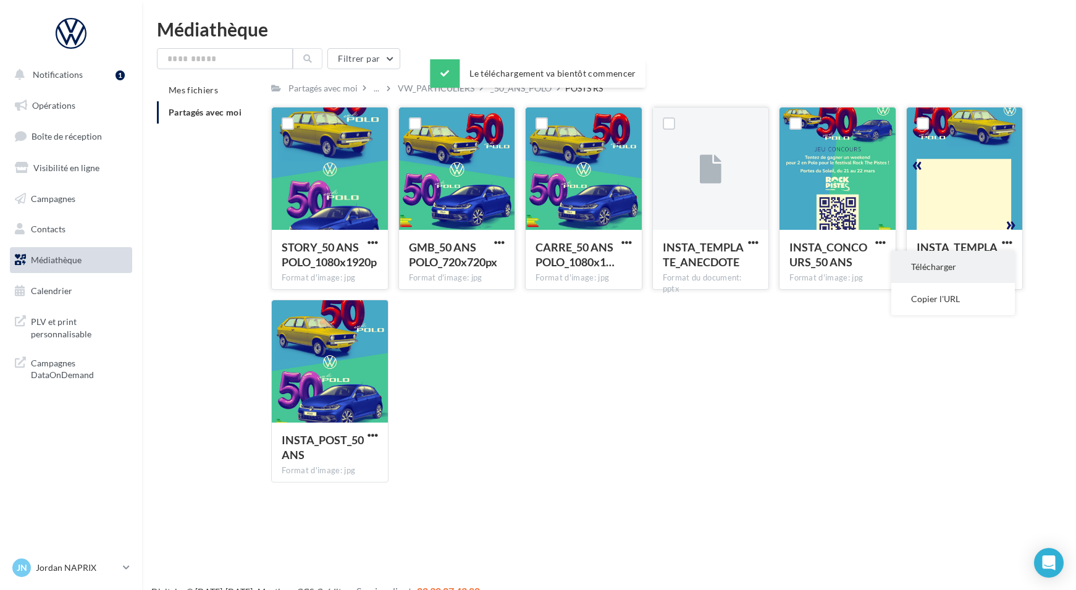
click at [932, 266] on button "Télécharger" at bounding box center [953, 267] width 124 height 32
click at [373, 433] on span "button" at bounding box center [372, 435] width 10 height 10
click at [338, 453] on button "Télécharger" at bounding box center [319, 459] width 124 height 32
click at [508, 90] on div "_50_ANS_POLO" at bounding box center [520, 88] width 61 height 12
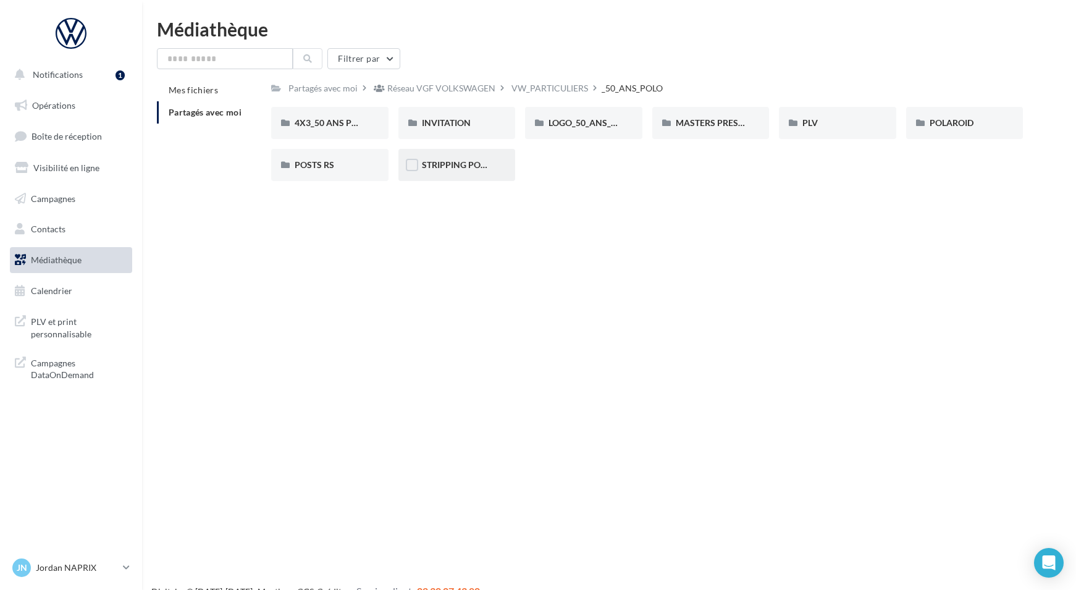
click at [458, 168] on span "STRIPPING PORTIERE" at bounding box center [465, 164] width 87 height 10
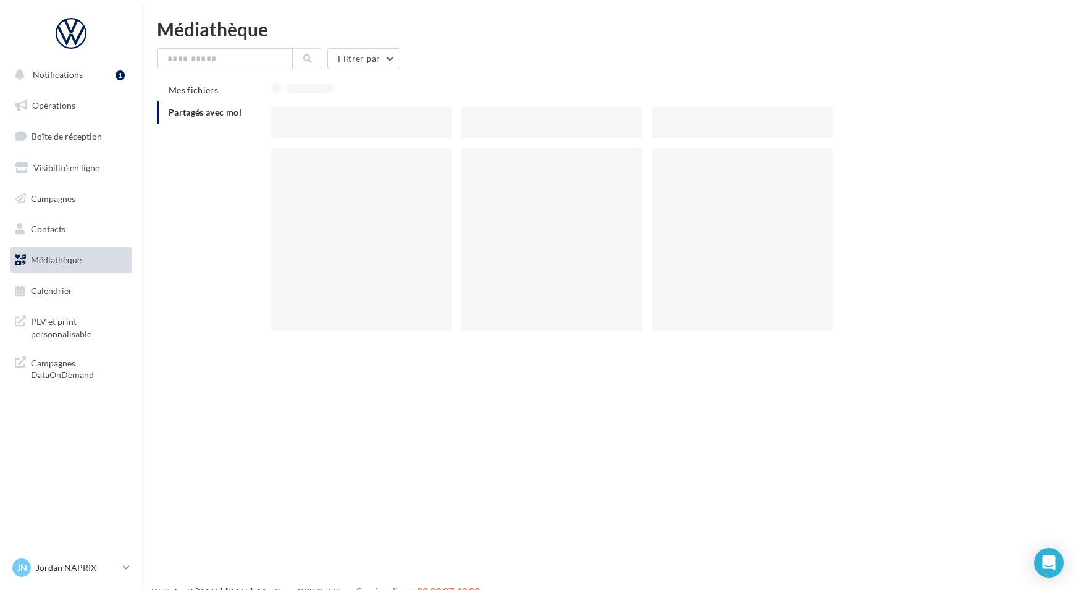
click at [458, 168] on div at bounding box center [366, 239] width 190 height 183
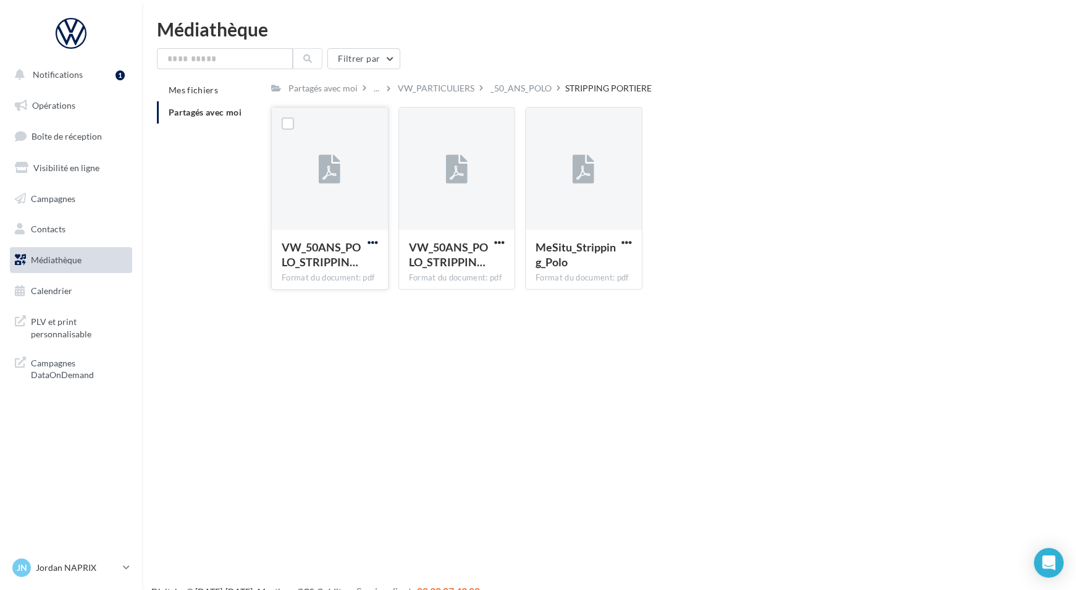
click at [369, 241] on span "button" at bounding box center [372, 242] width 10 height 10
click at [330, 271] on button "Télécharger" at bounding box center [319, 267] width 124 height 32
click at [497, 240] on span "button" at bounding box center [499, 242] width 10 height 10
click at [453, 264] on button "Télécharger" at bounding box center [446, 267] width 124 height 32
click at [629, 241] on span "button" at bounding box center [626, 242] width 10 height 10
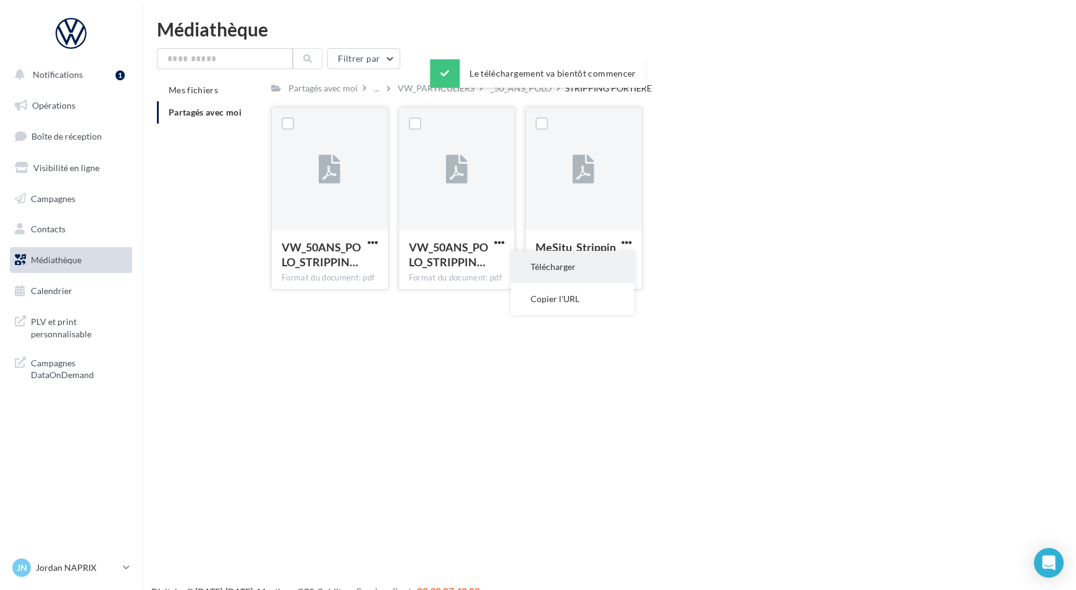
click at [587, 263] on button "Télécharger" at bounding box center [573, 267] width 124 height 32
click at [510, 90] on div "_50_ANS_POLO" at bounding box center [520, 88] width 61 height 12
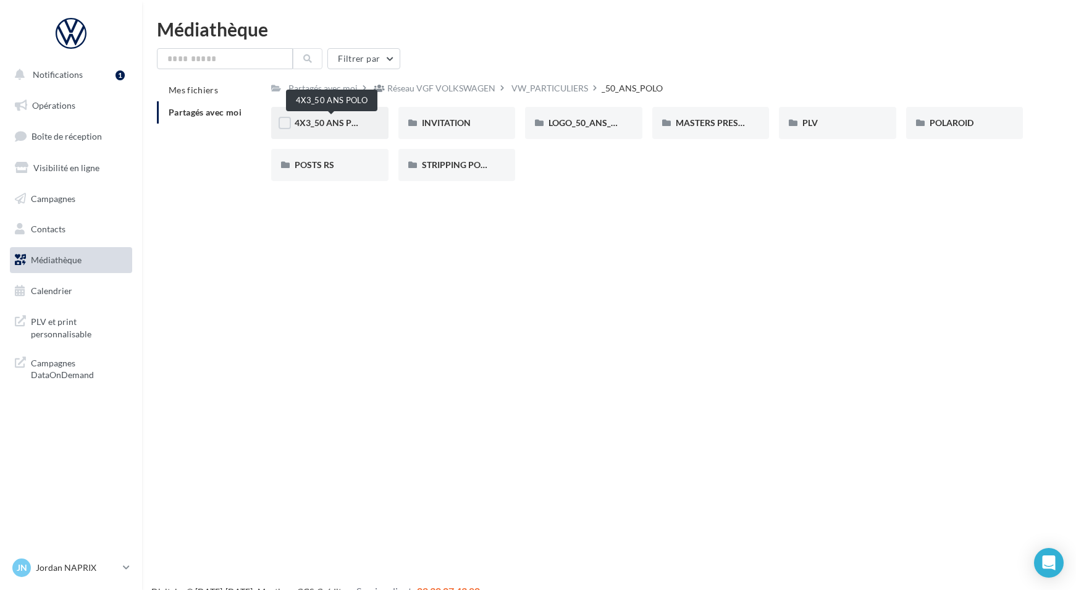
click at [356, 123] on span "4X3_50 ANS POLO" at bounding box center [332, 122] width 74 height 10
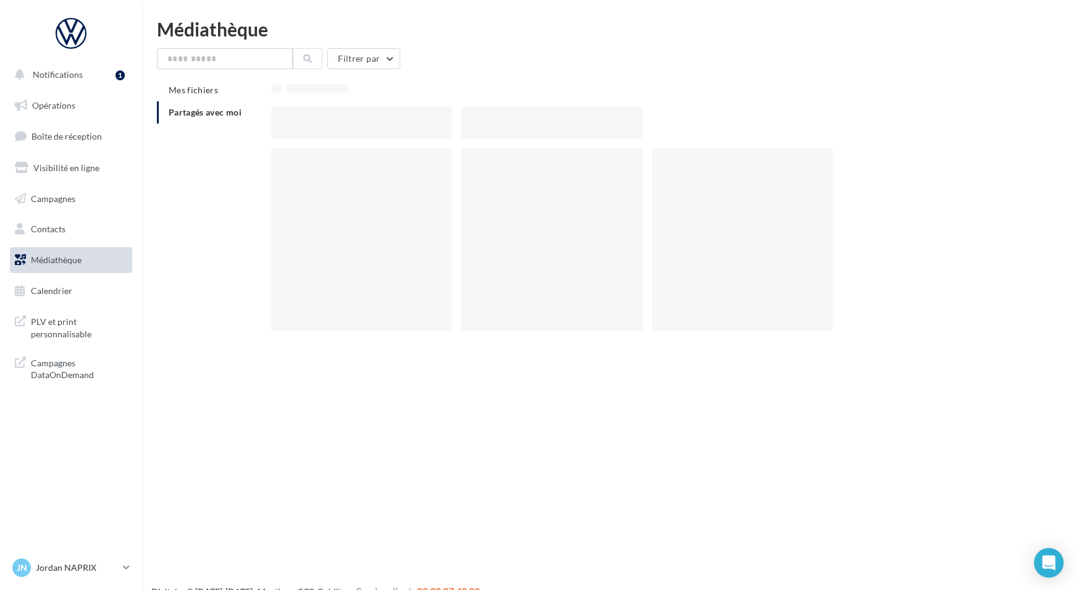
click at [356, 123] on div at bounding box center [361, 122] width 180 height 32
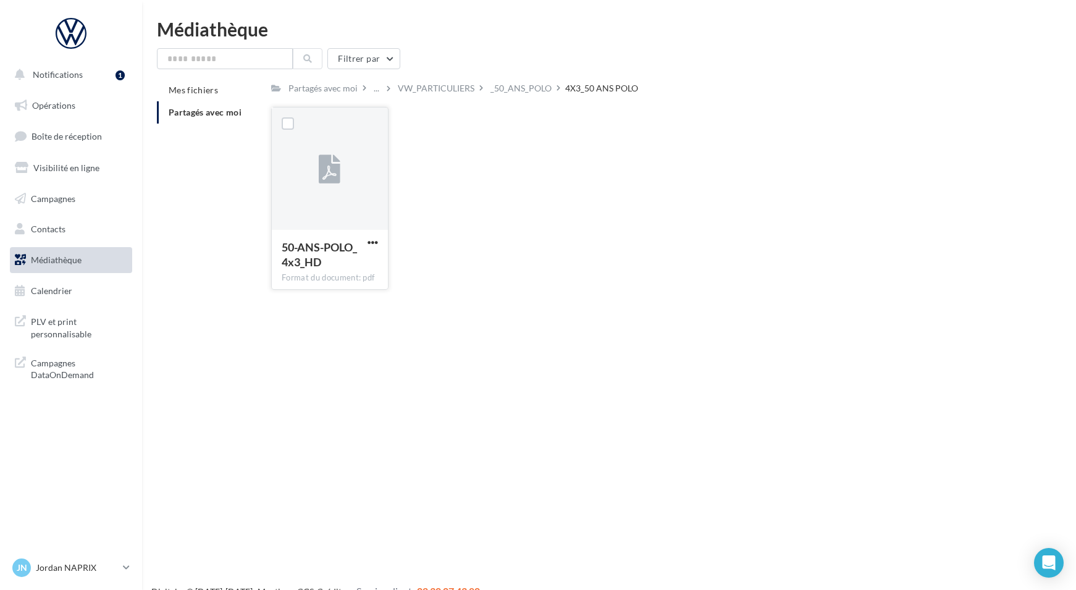
click at [340, 166] on div at bounding box center [330, 169] width 116 height 124
click at [340, 169] on icon at bounding box center [330, 170] width 22 height 28
click at [527, 91] on div "_50_ANS_POLO" at bounding box center [520, 88] width 61 height 12
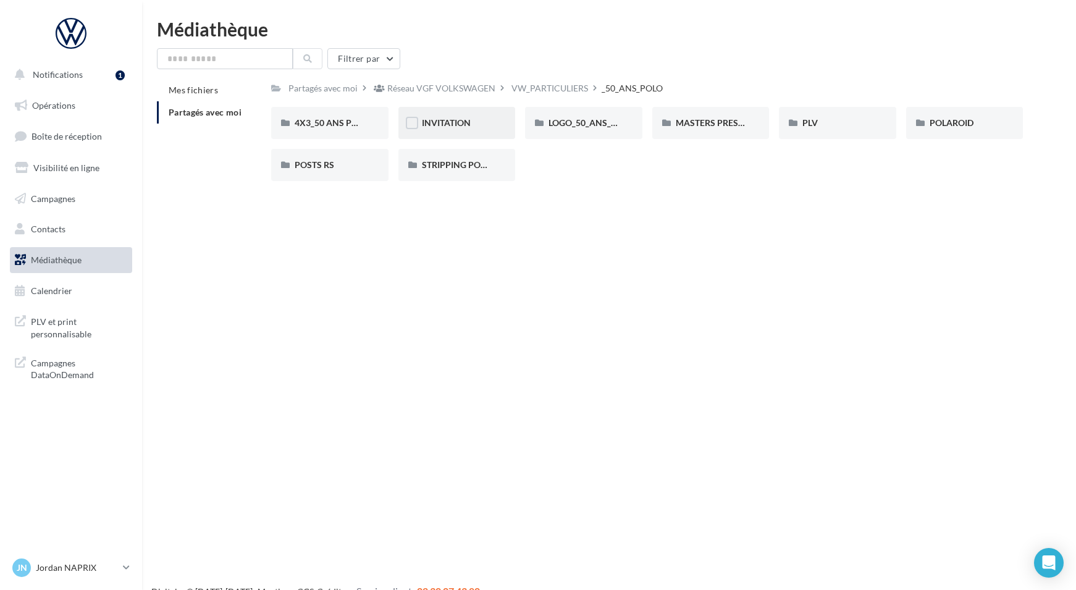
click at [434, 127] on span "INVITATION" at bounding box center [446, 122] width 49 height 10
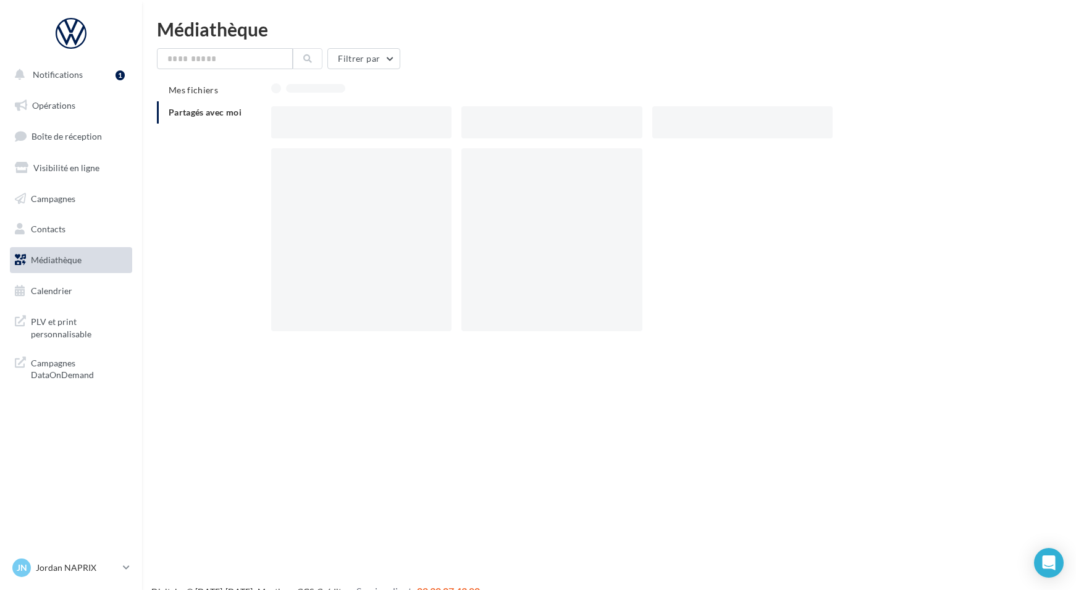
click at [434, 127] on div at bounding box center [361, 122] width 180 height 32
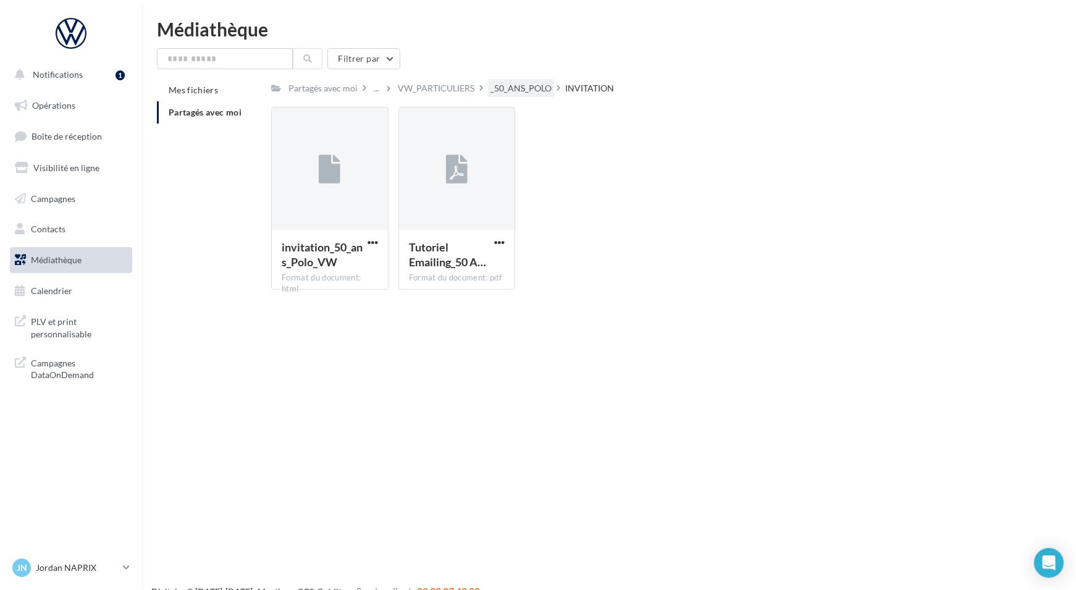
click at [527, 86] on div "_50_ANS_POLO" at bounding box center [520, 88] width 61 height 12
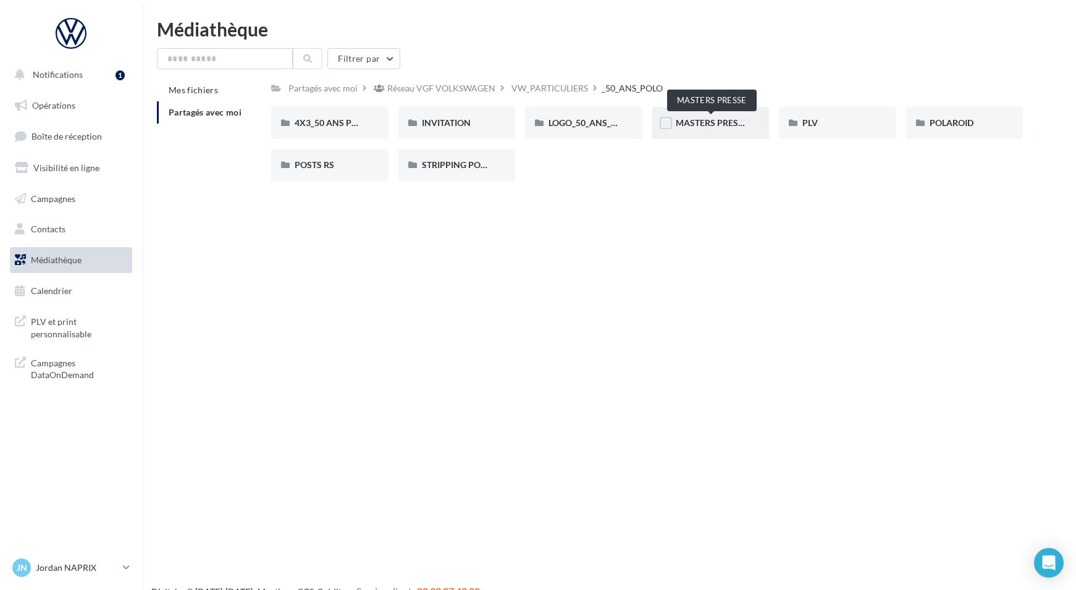
click at [695, 127] on span "MASTERS PRESSE" at bounding box center [712, 122] width 72 height 10
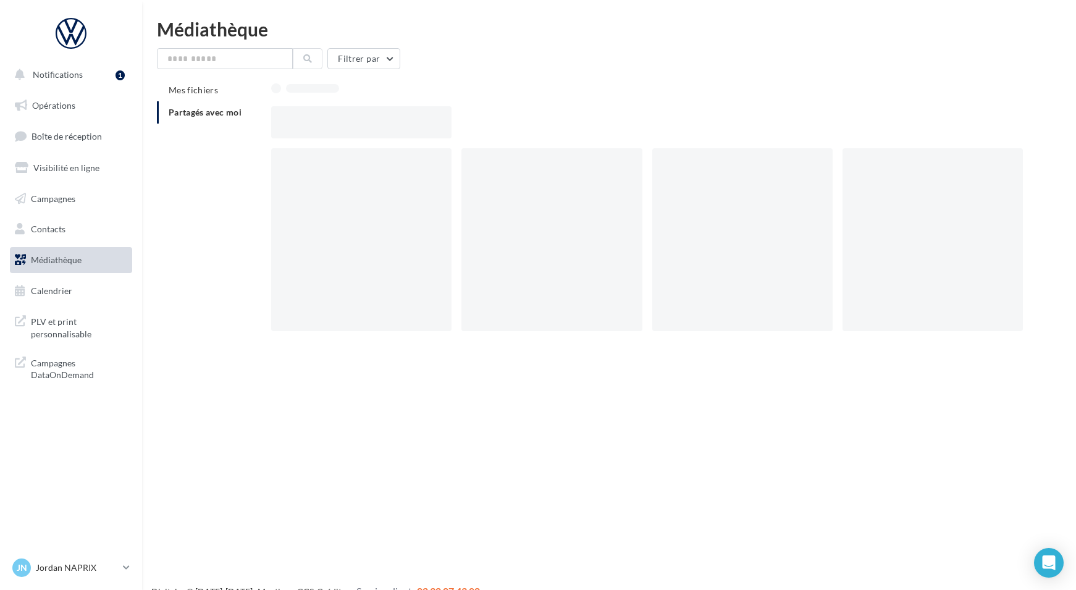
click at [695, 127] on div at bounding box center [651, 122] width 761 height 32
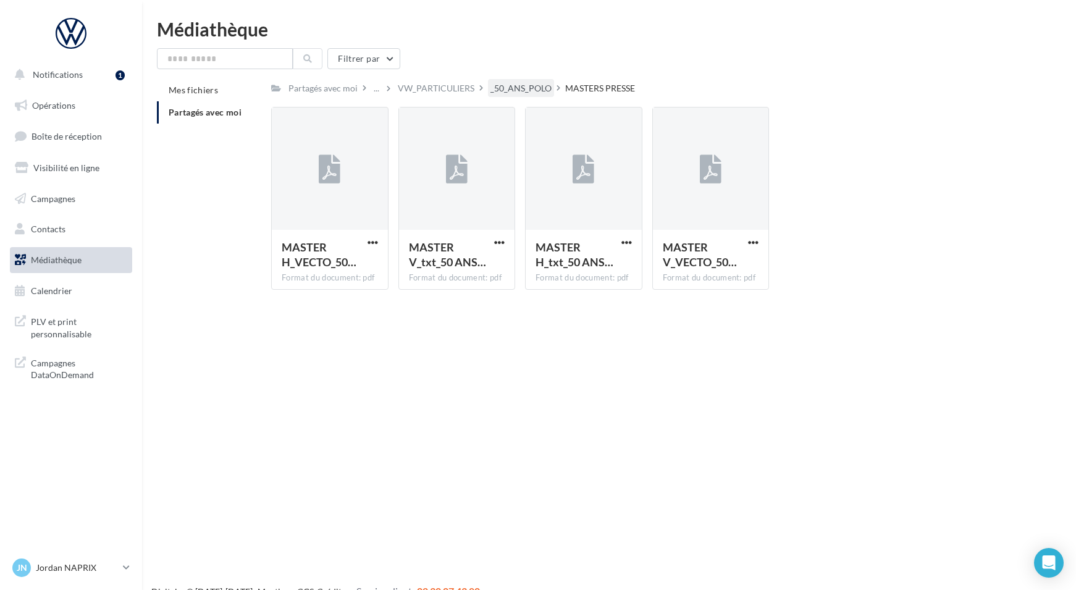
click at [516, 91] on div "_50_ANS_POLO" at bounding box center [520, 88] width 61 height 12
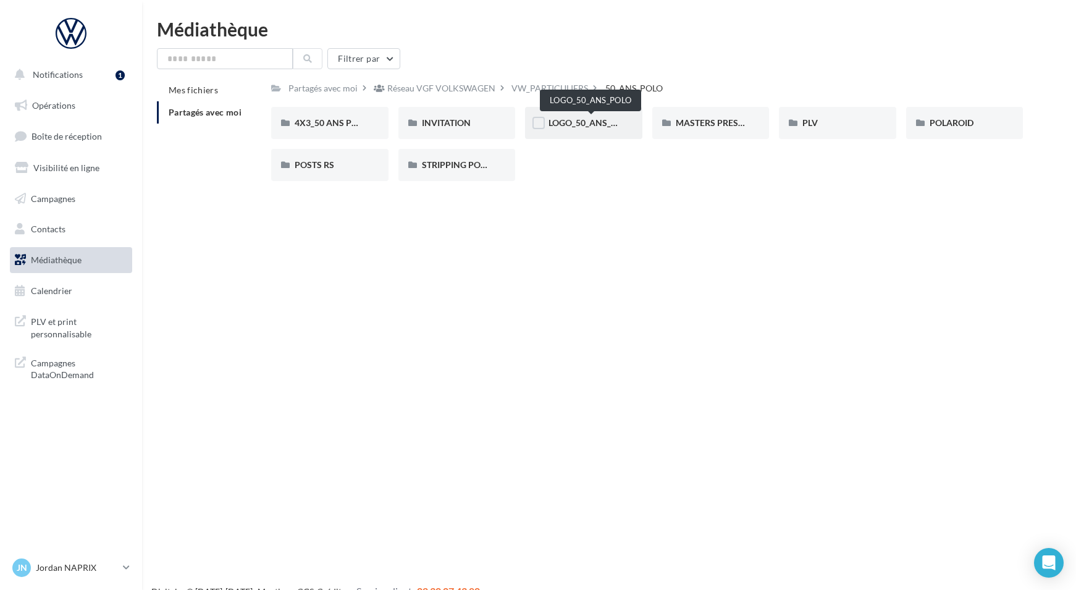
click at [602, 125] on span "LOGO_50_ANS_POLO" at bounding box center [590, 122] width 85 height 10
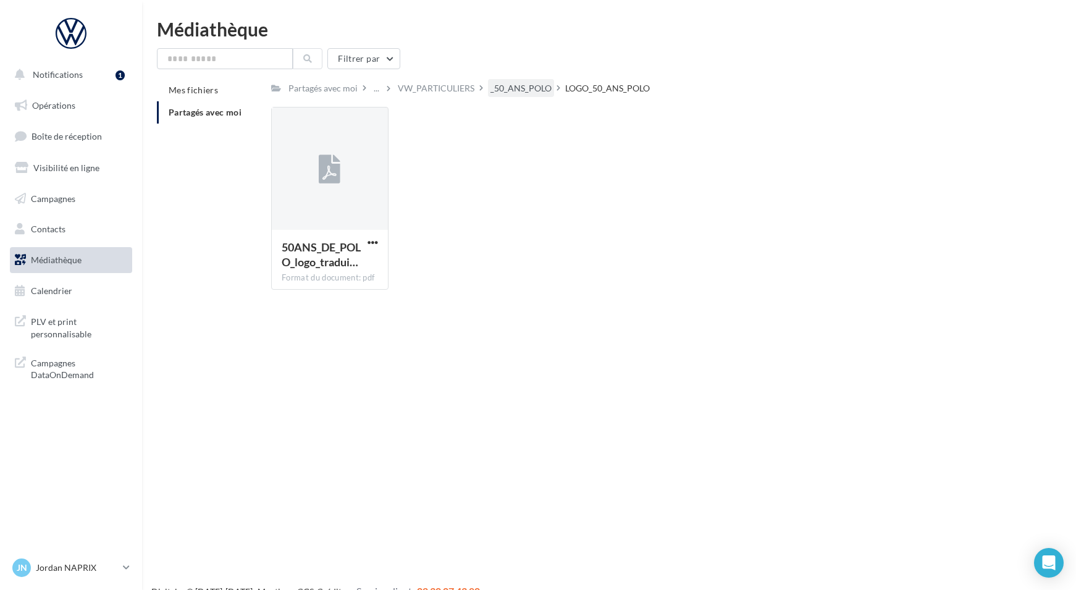
click at [530, 89] on div "_50_ANS_POLO" at bounding box center [520, 88] width 61 height 12
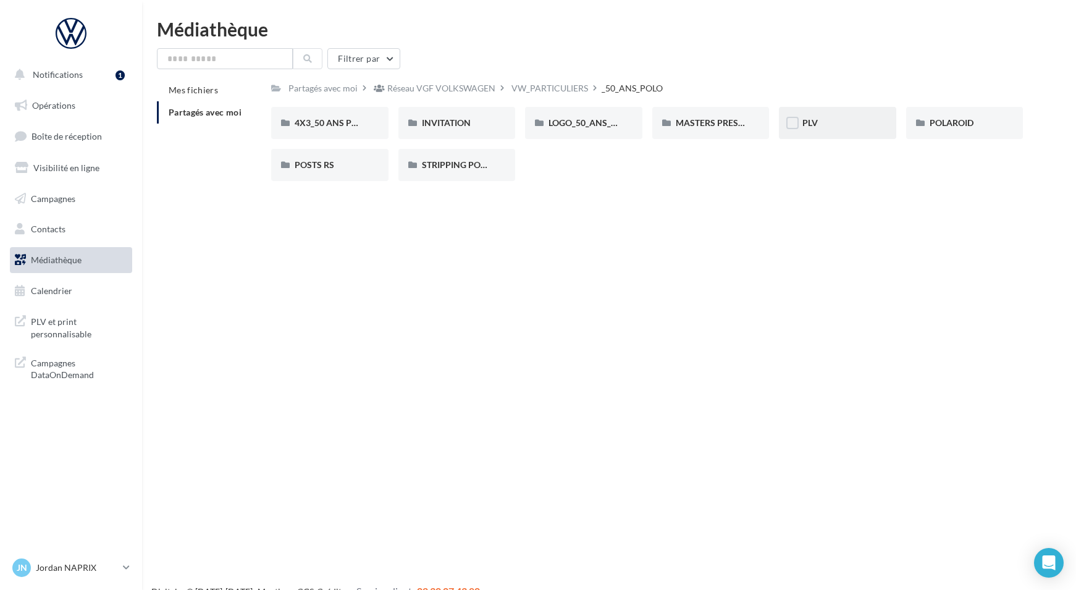
click at [820, 130] on div "PLV" at bounding box center [837, 123] width 117 height 32
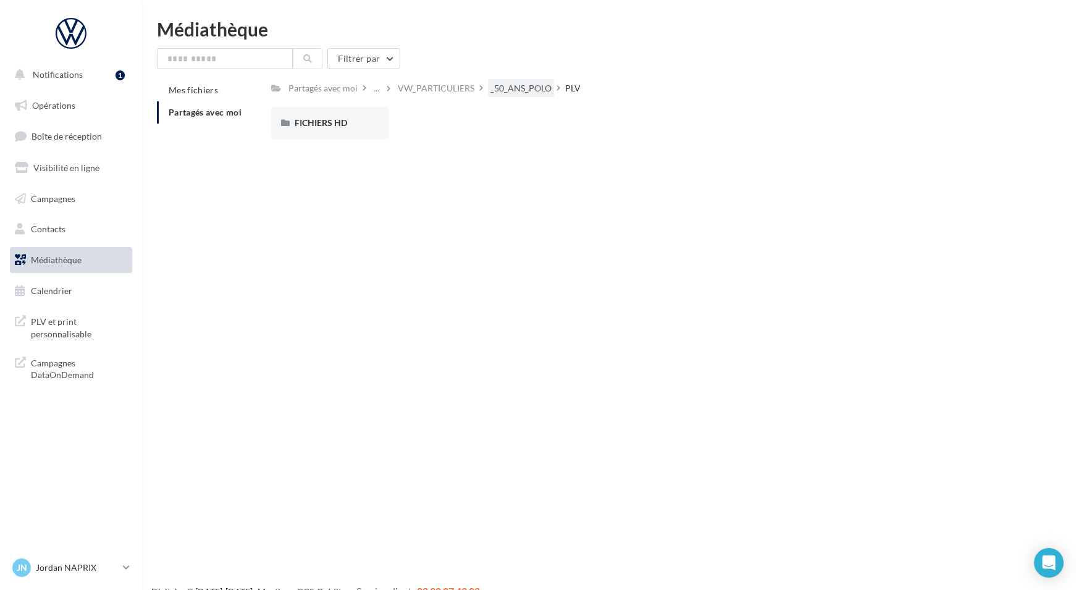
click at [514, 93] on div "_50_ANS_POLO" at bounding box center [520, 88] width 61 height 12
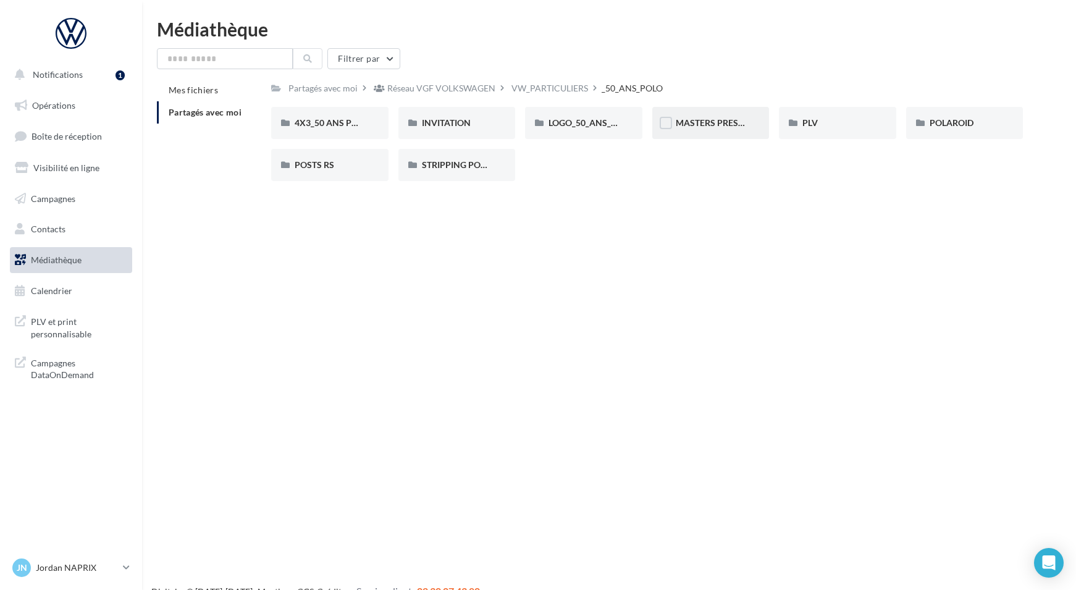
click at [715, 130] on div "MASTERS PRESSE" at bounding box center [710, 123] width 117 height 32
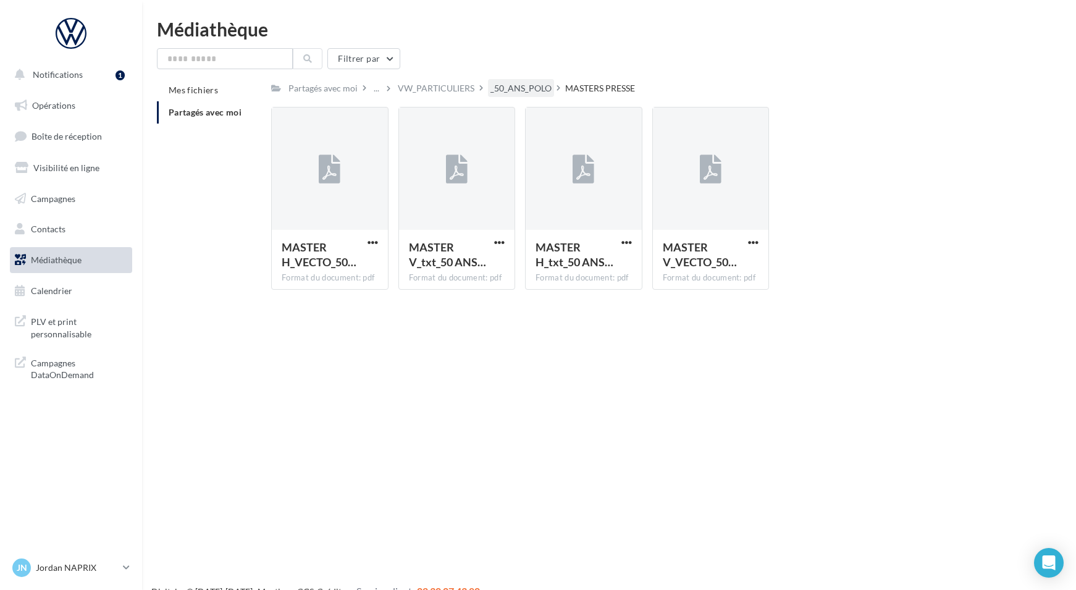
click at [522, 90] on div "_50_ANS_POLO" at bounding box center [520, 88] width 61 height 12
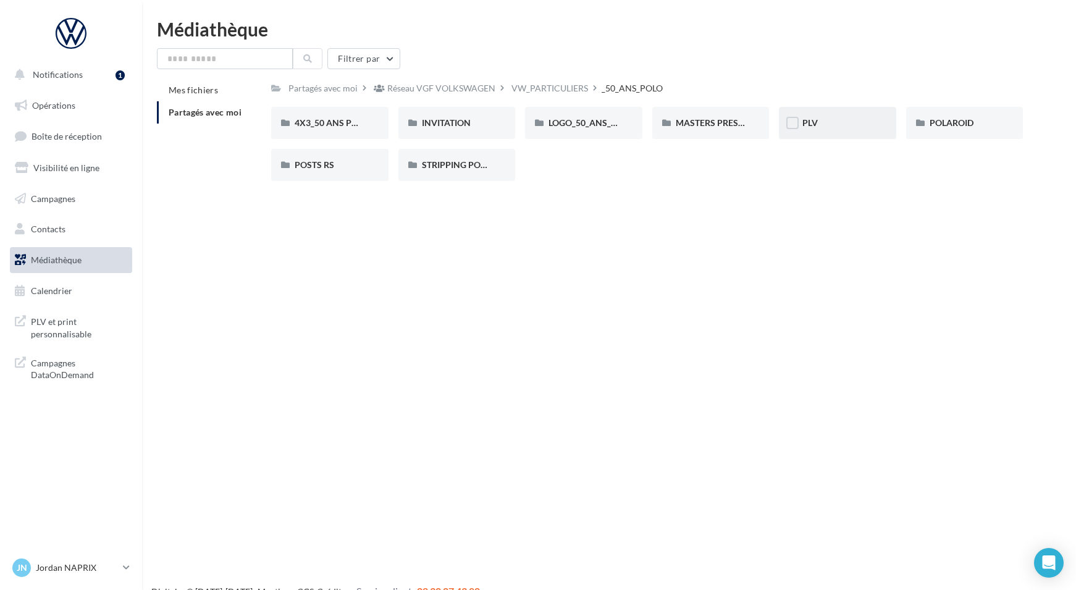
click at [844, 125] on div "PLV" at bounding box center [837, 123] width 70 height 12
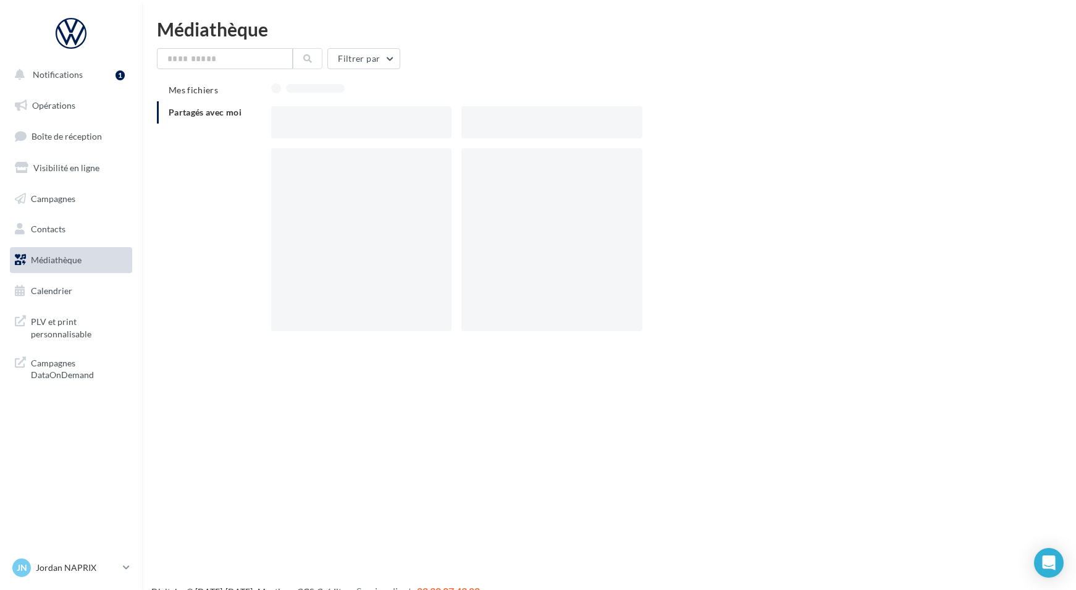
click at [844, 125] on div at bounding box center [651, 122] width 761 height 32
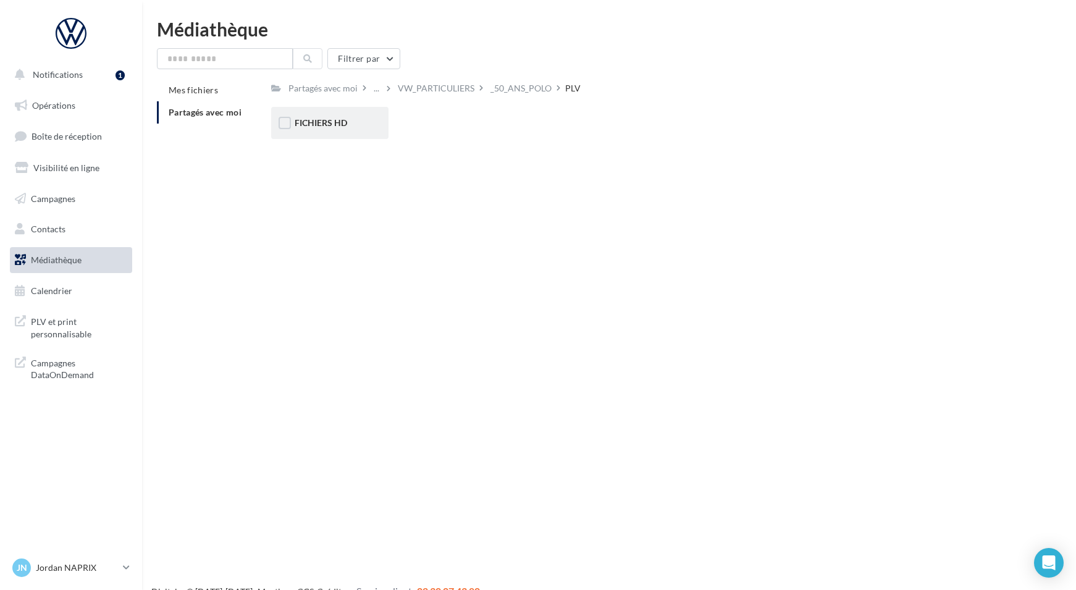
click at [352, 132] on div "FICHIERS HD" at bounding box center [329, 123] width 117 height 32
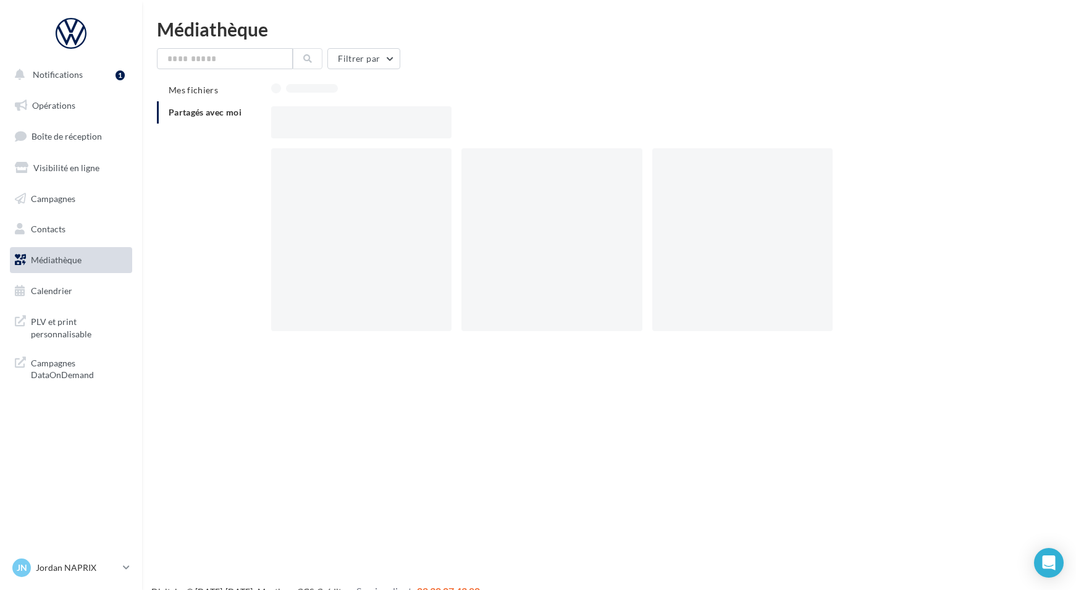
click at [352, 132] on div at bounding box center [361, 122] width 180 height 32
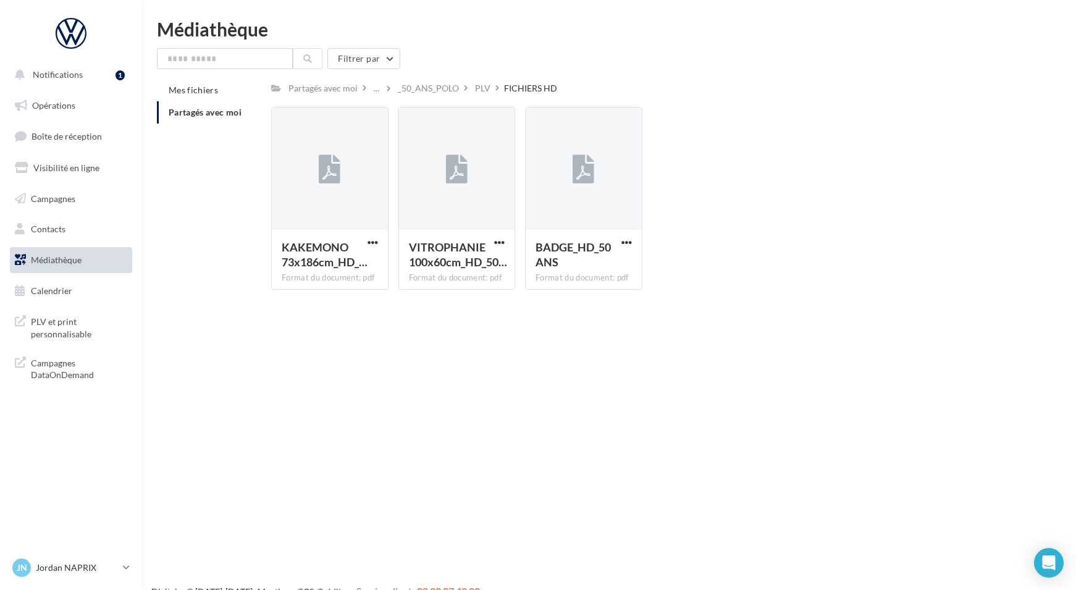
click at [329, 439] on div "Notifications 1 Opérations Boîte de réception Visibilité en ligne Campagnes Con…" at bounding box center [538, 315] width 1076 height 590
click at [372, 243] on span "button" at bounding box center [372, 242] width 10 height 10
click at [331, 267] on button "Télécharger" at bounding box center [319, 267] width 124 height 32
click at [498, 246] on span "button" at bounding box center [499, 242] width 10 height 10
click at [458, 264] on button "Télécharger" at bounding box center [446, 267] width 124 height 32
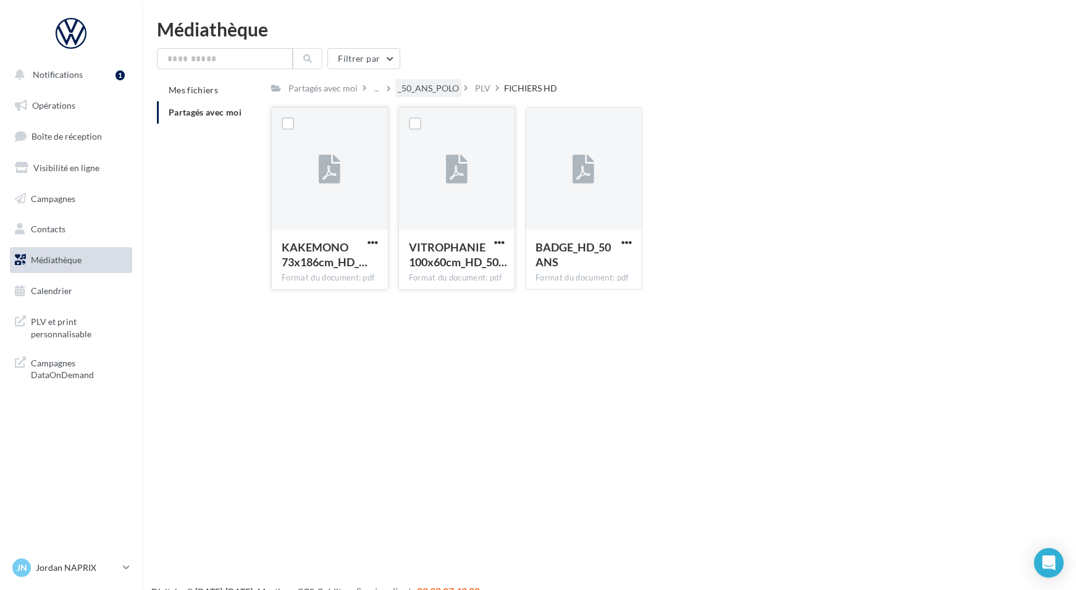
click at [435, 91] on div "_50_ANS_POLO" at bounding box center [428, 88] width 61 height 12
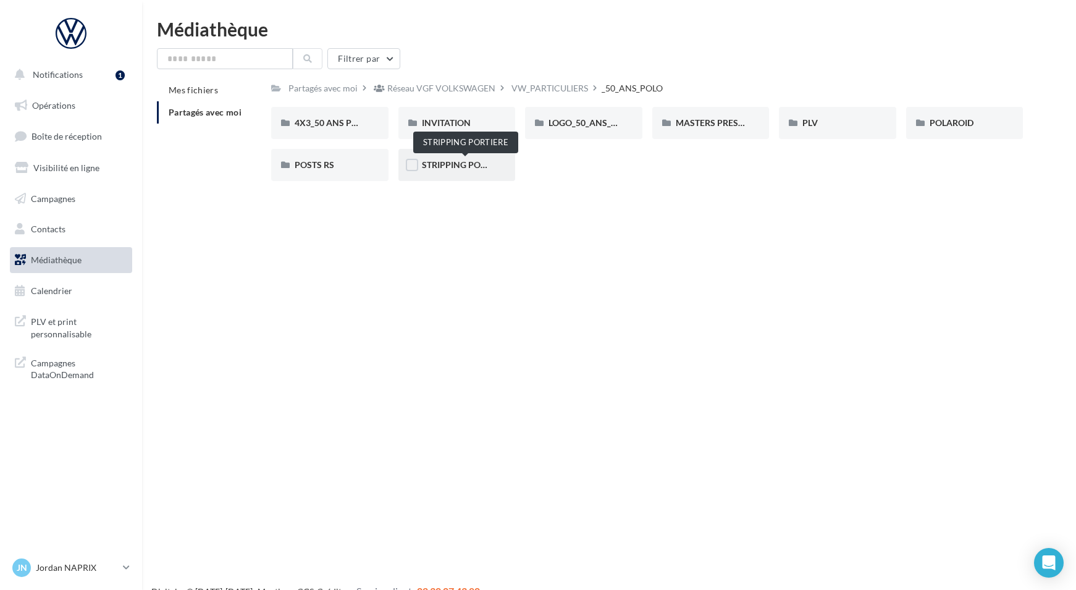
click at [469, 163] on span "STRIPPING PORTIERE" at bounding box center [465, 164] width 87 height 10
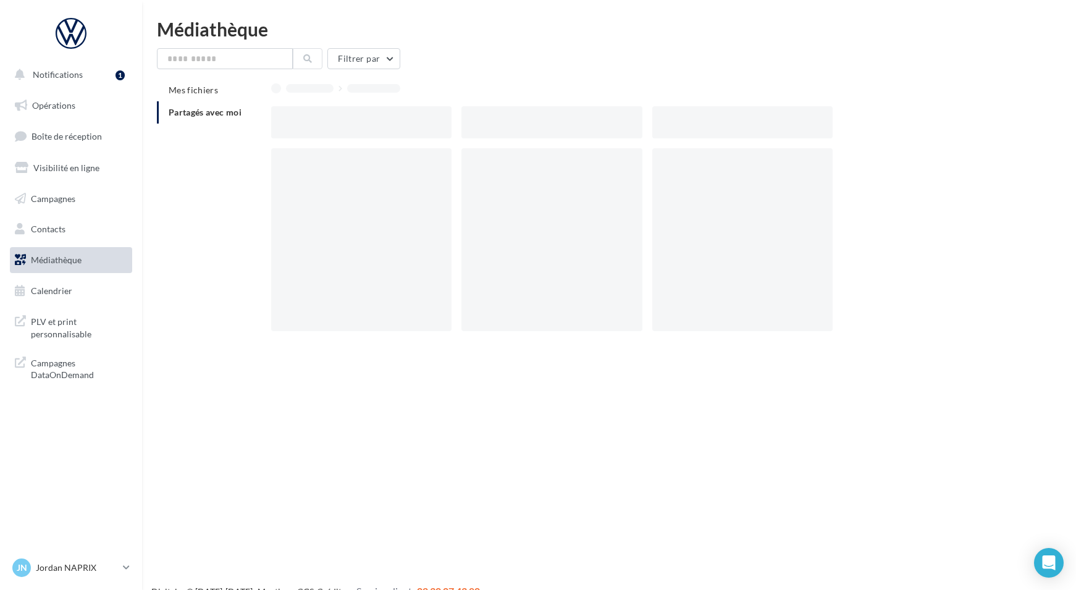
click at [469, 163] on div at bounding box center [551, 239] width 180 height 183
